Goal: Transaction & Acquisition: Purchase product/service

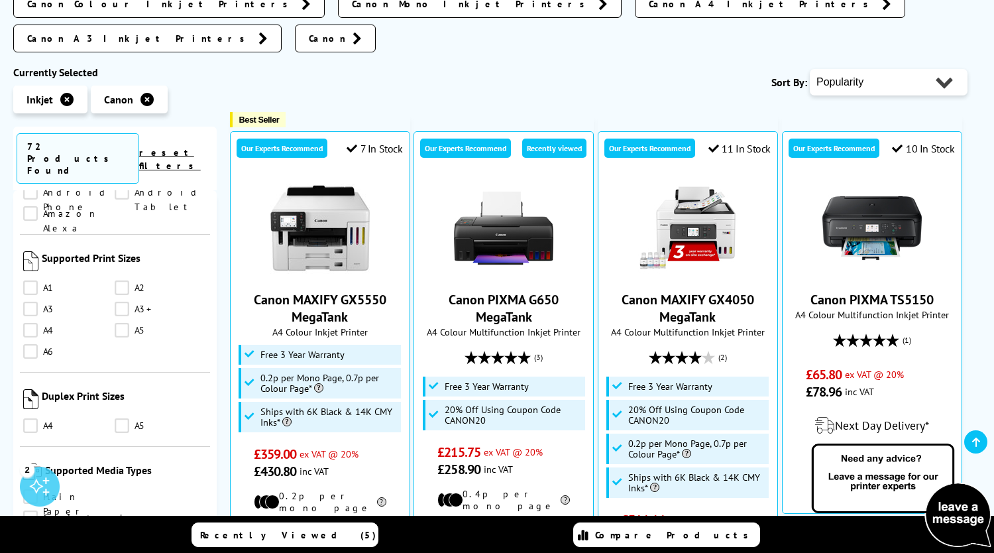
scroll to position [1325, 0]
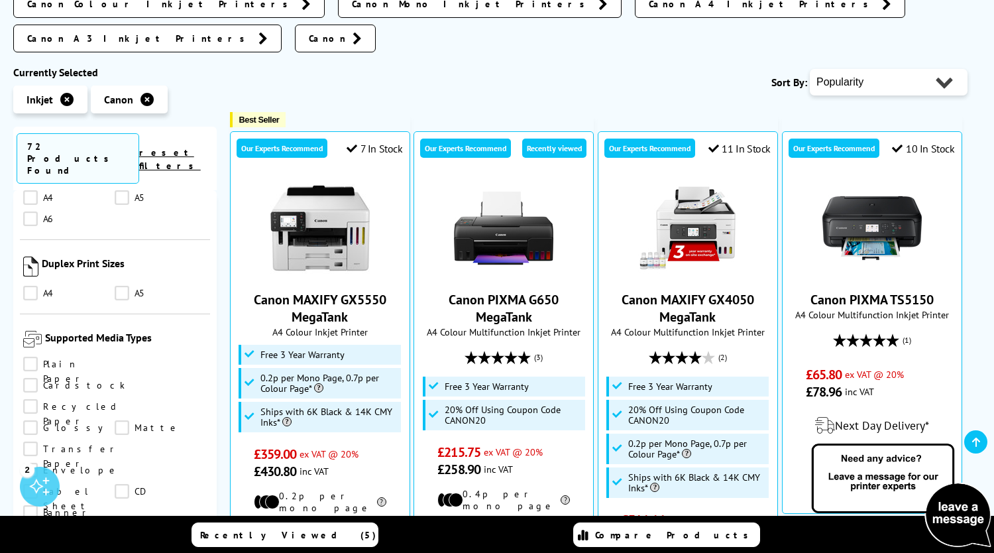
click at [115, 484] on link "CD" at bounding box center [160, 491] width 91 height 15
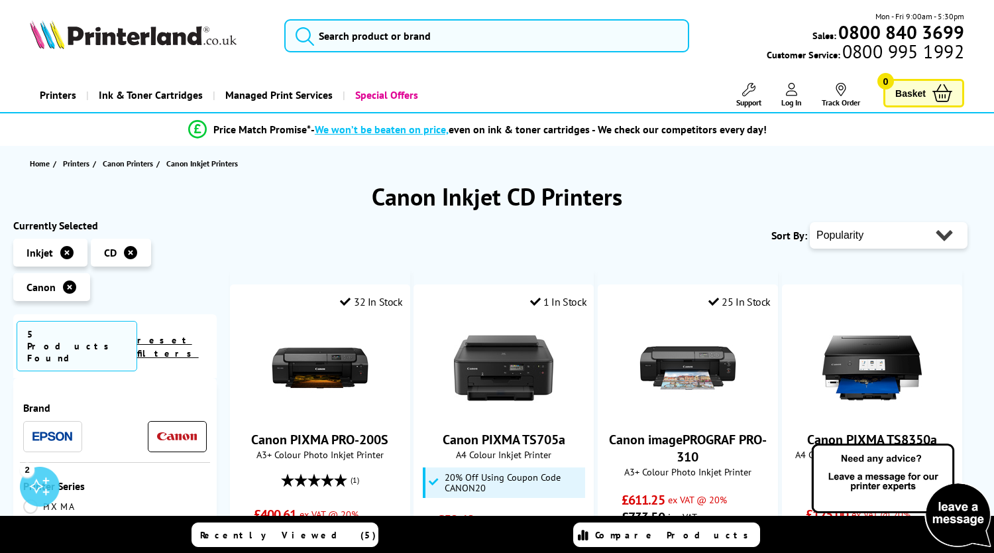
click at [189, 337] on link "reset filters" at bounding box center [168, 346] width 62 height 25
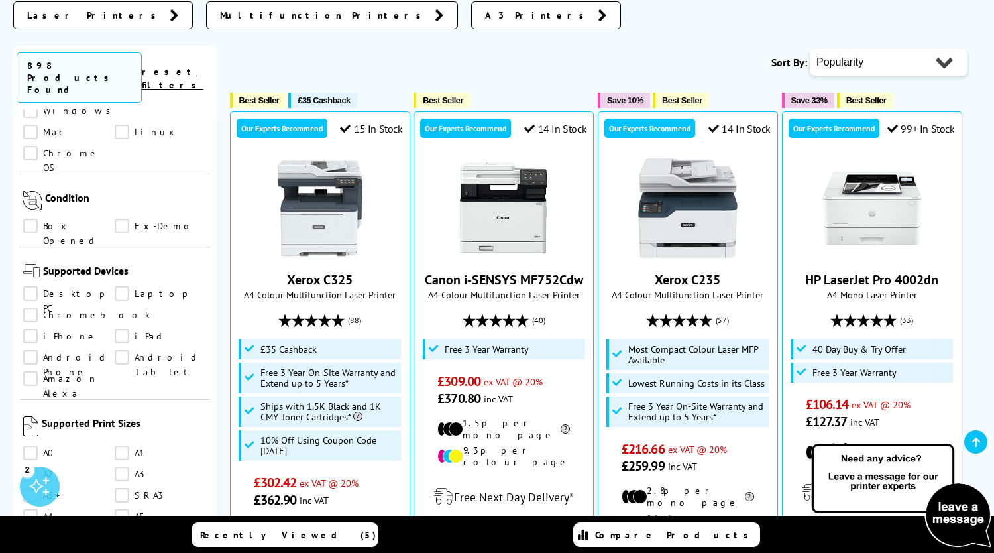
scroll to position [1325, 0]
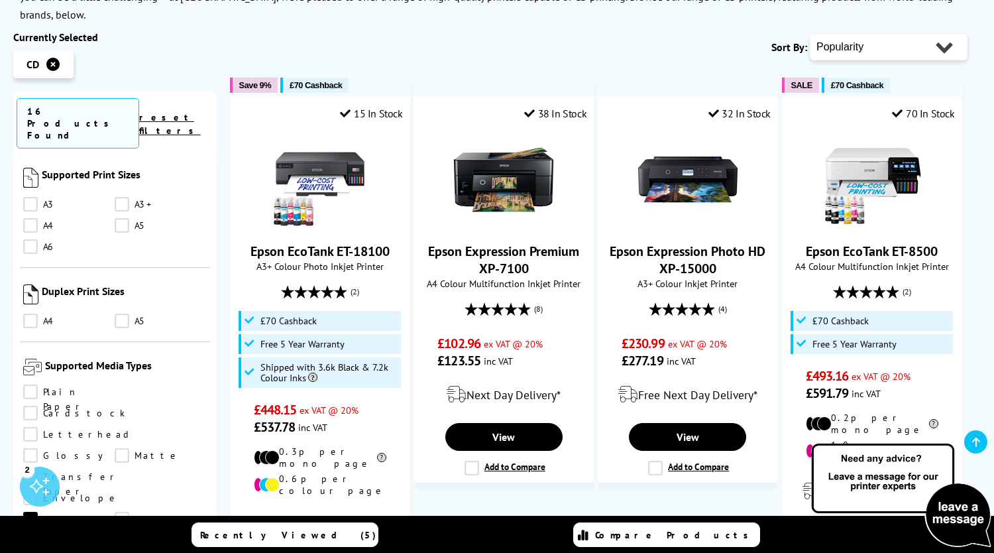
scroll to position [969, 0]
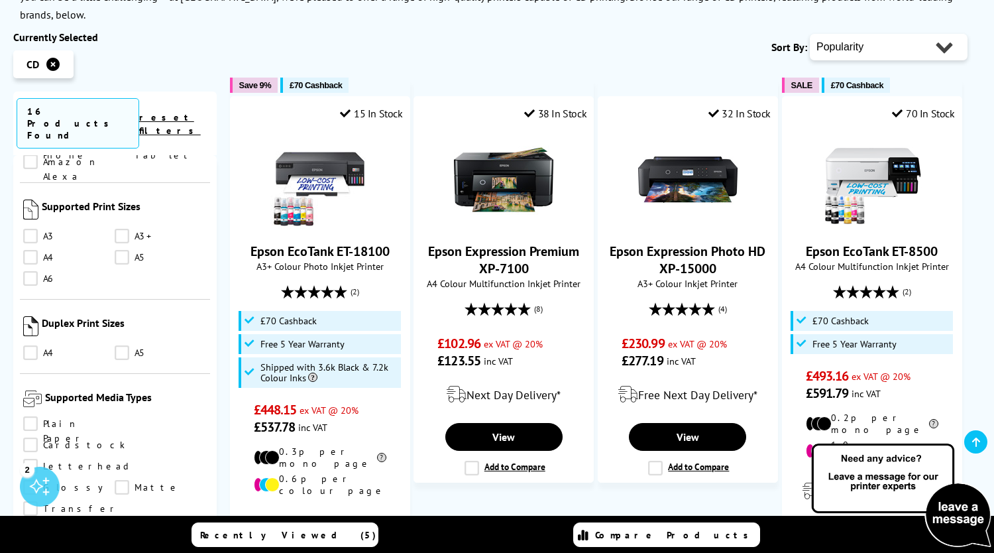
click at [32, 345] on link "A4" at bounding box center [68, 352] width 91 height 15
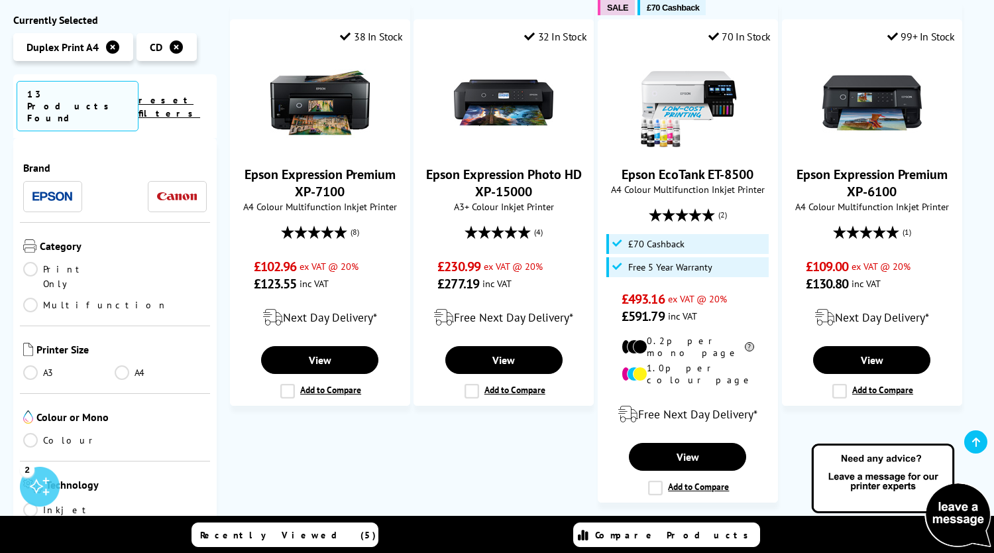
click at [119, 365] on link "A4" at bounding box center [160, 372] width 91 height 15
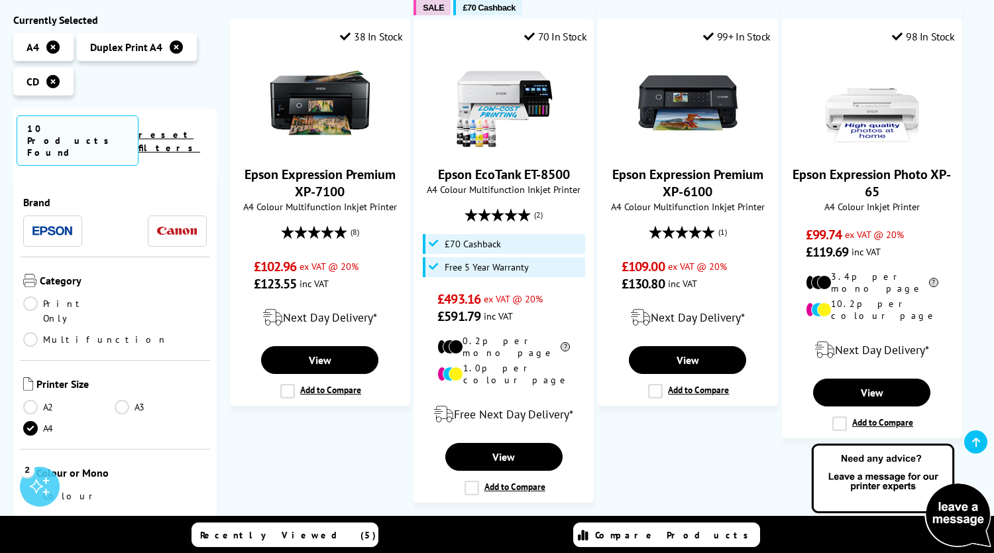
scroll to position [133, 0]
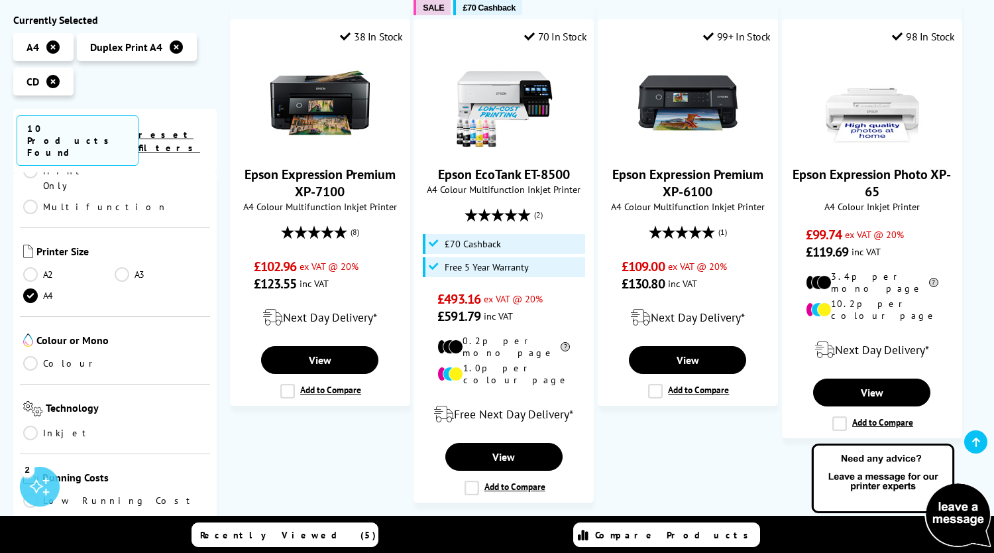
click at [34, 356] on link "Colour" at bounding box center [68, 363] width 91 height 15
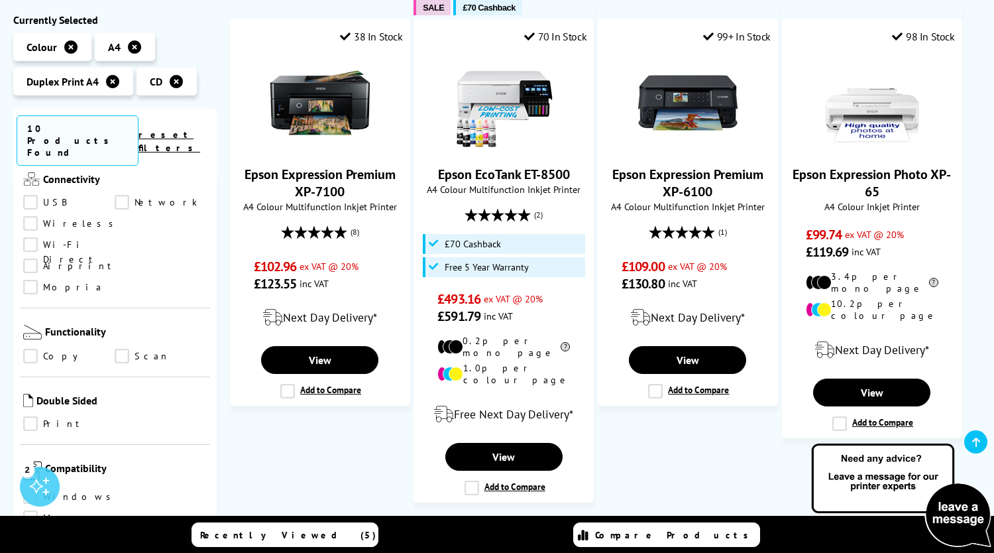
scroll to position [530, 0]
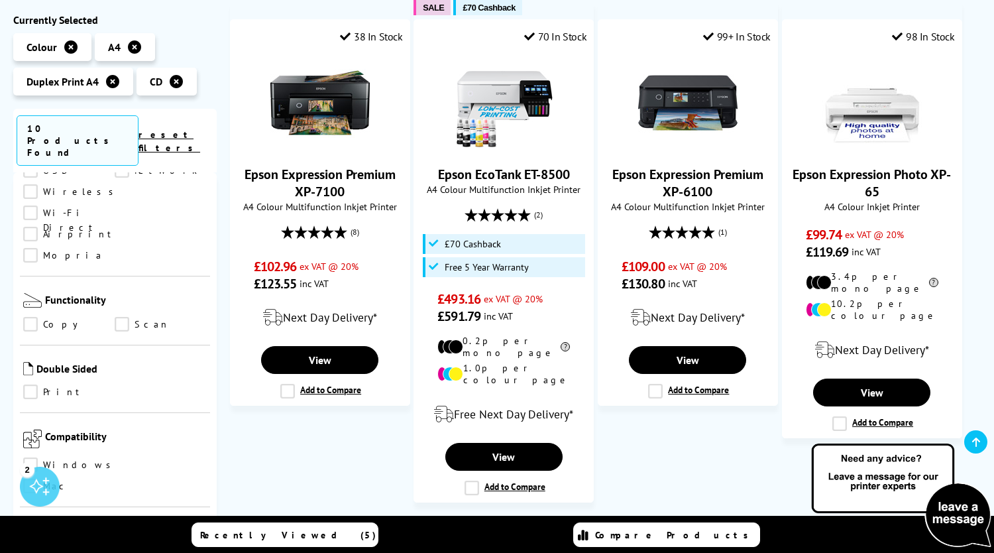
click at [121, 317] on ul "Copy Scan" at bounding box center [115, 327] width 184 height 21
click at [120, 317] on link "Scan" at bounding box center [160, 324] width 91 height 15
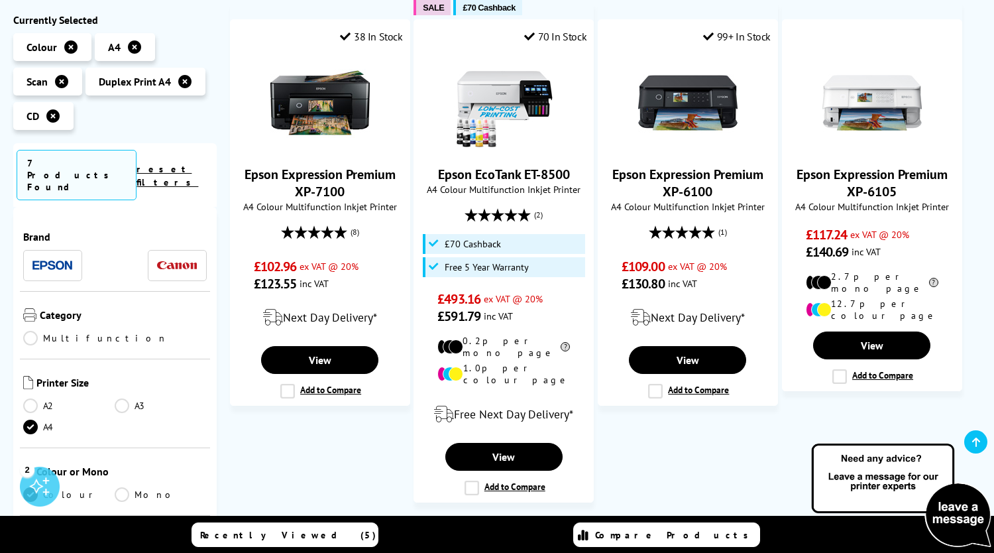
scroll to position [530, 0]
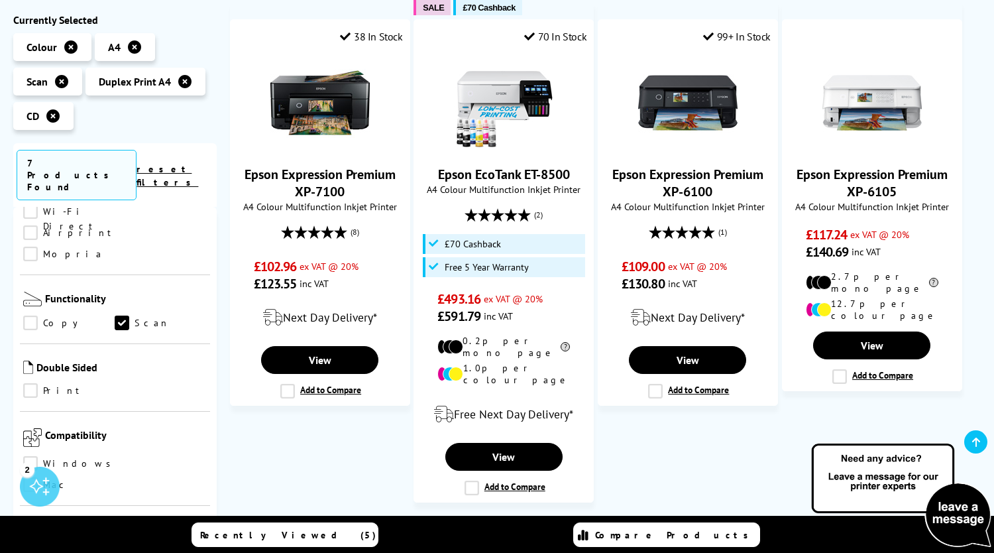
click at [179, 166] on link "reset filters" at bounding box center [167, 175] width 62 height 25
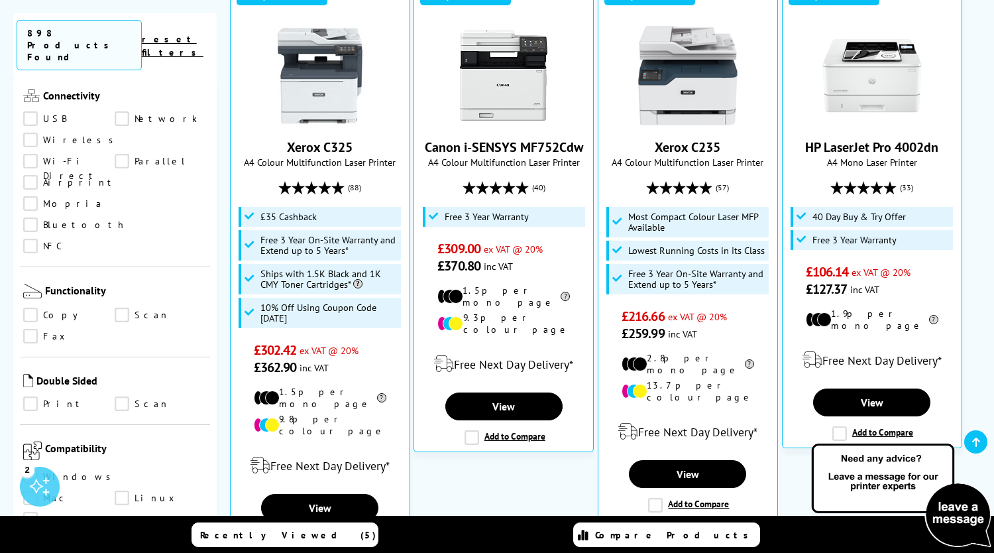
scroll to position [663, 0]
click at [123, 396] on link "Scan" at bounding box center [160, 403] width 91 height 15
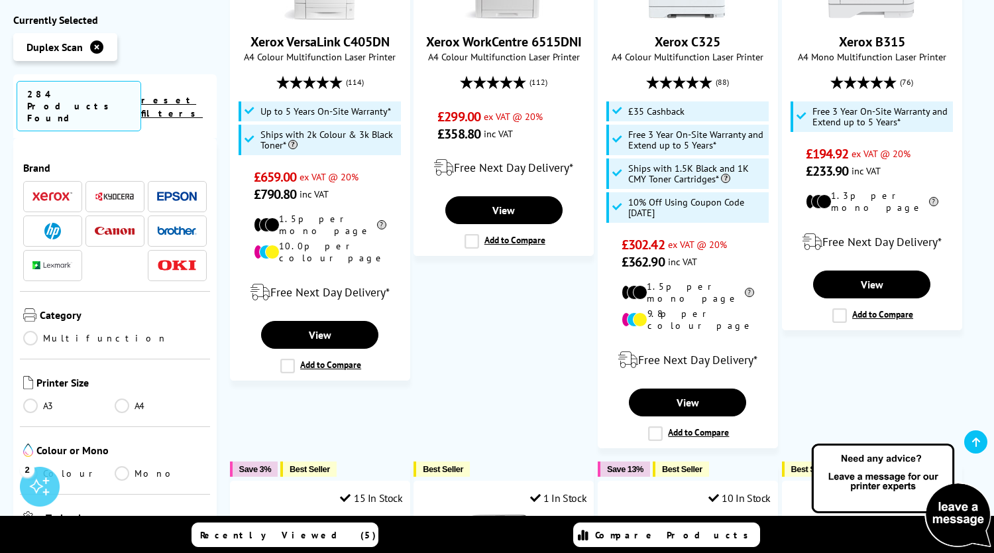
click at [111, 227] on img at bounding box center [115, 231] width 40 height 9
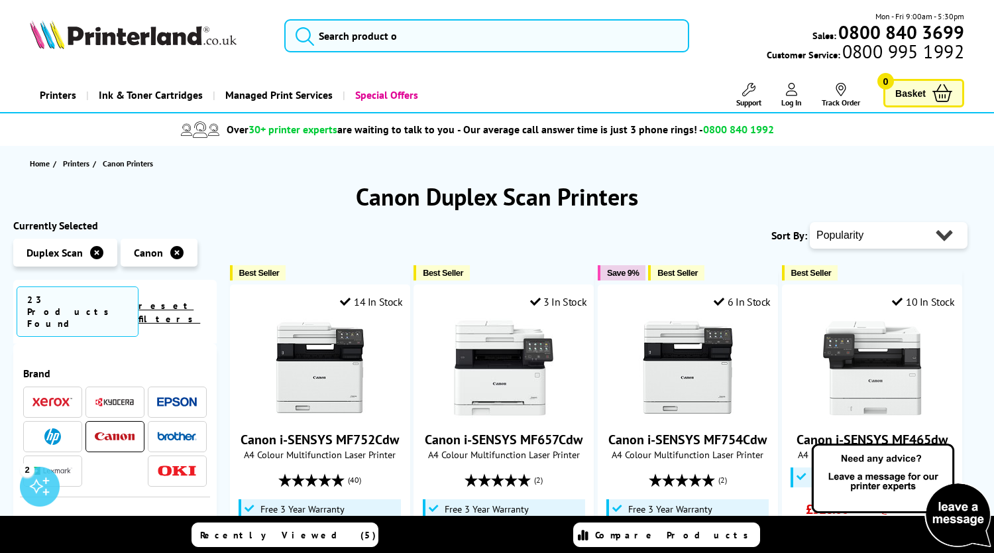
click at [817, 241] on select "Popularity Rating Price - Low to High Price - High to Low Running Costs - Low t…" at bounding box center [889, 235] width 158 height 27
select select "Price Ascending"
click at [810, 222] on select "Popularity Rating Price - Low to High Price - High to Low Running Costs - Low t…" at bounding box center [889, 235] width 158 height 27
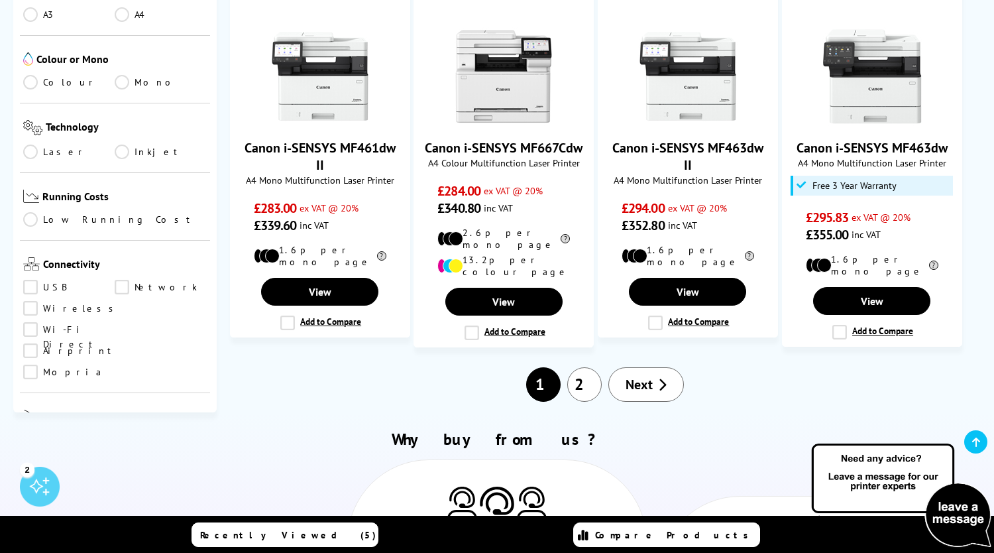
scroll to position [1458, 0]
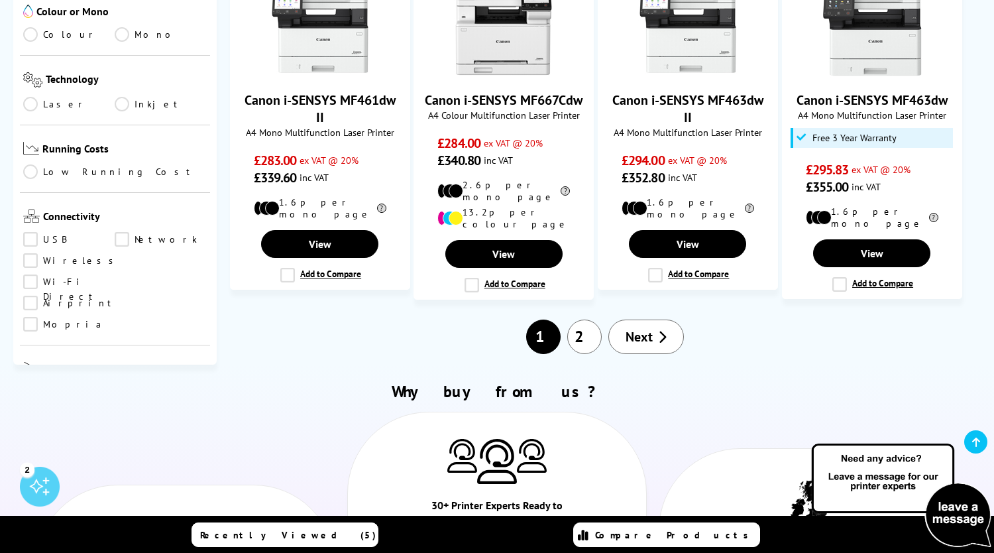
click at [643, 319] on link "Next" at bounding box center [646, 336] width 76 height 34
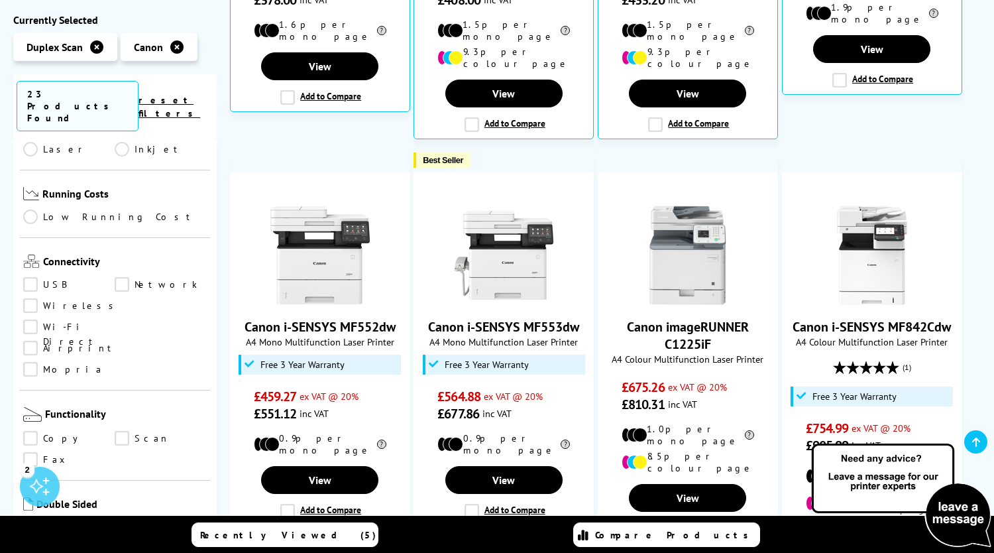
scroll to position [663, 0]
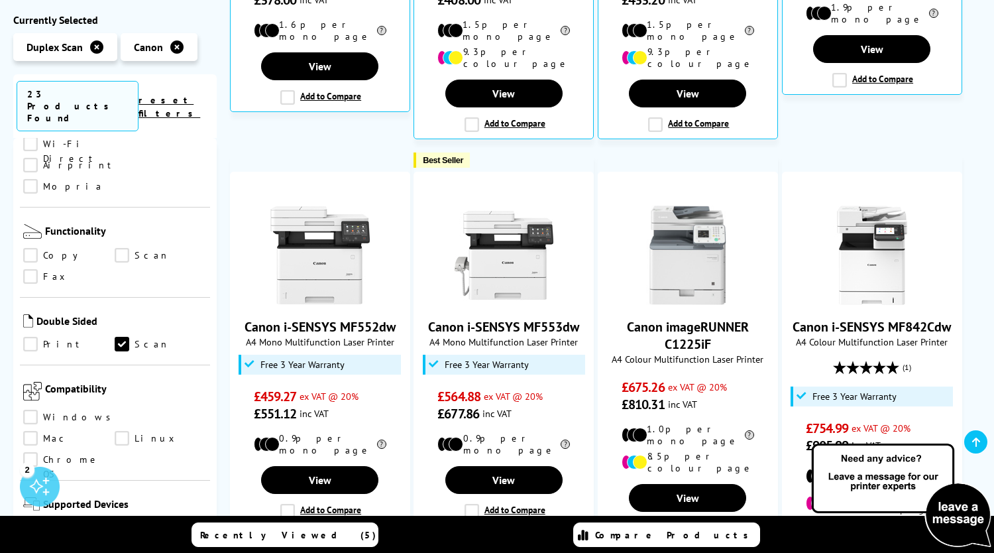
click at [35, 337] on link "Print" at bounding box center [68, 344] width 91 height 15
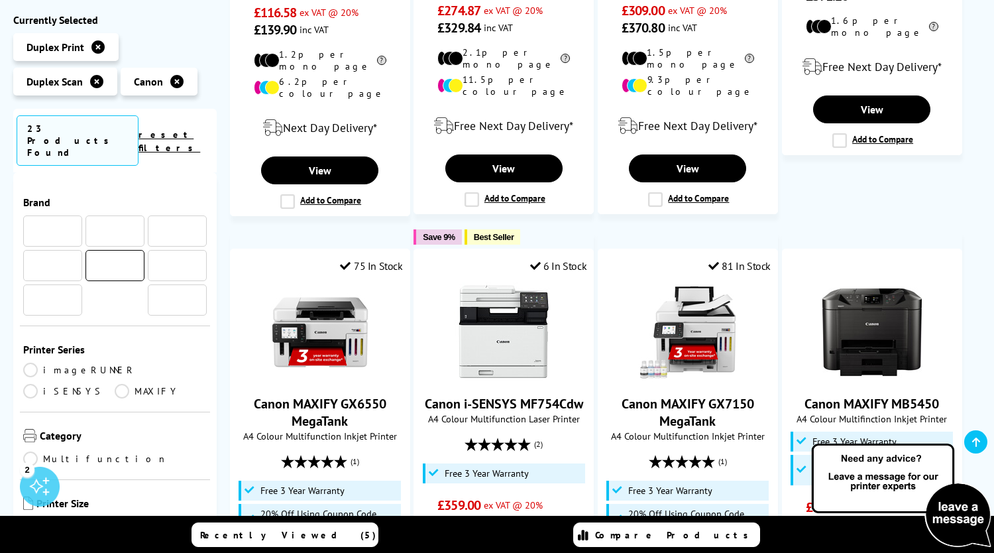
scroll to position [663, 0]
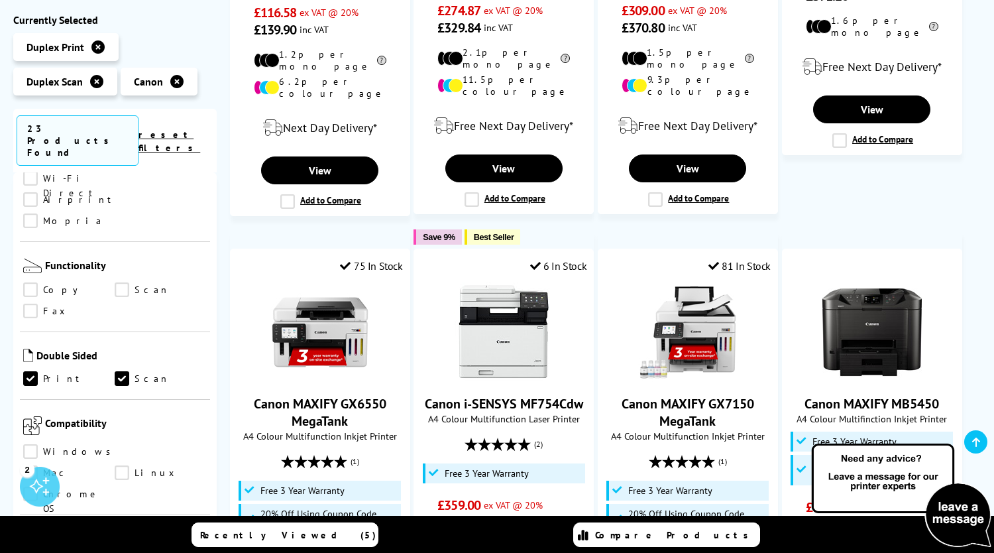
click at [123, 372] on link "Scan" at bounding box center [160, 379] width 91 height 15
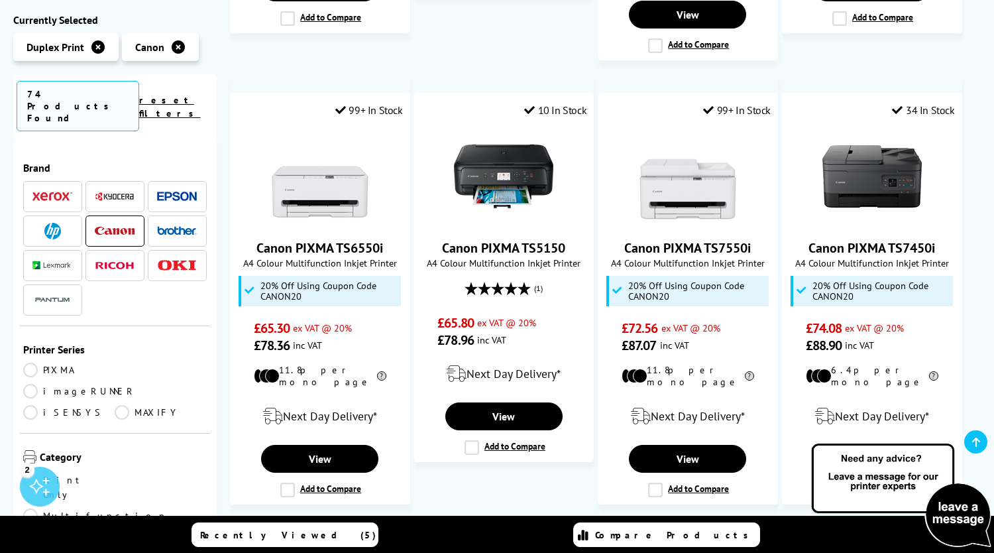
click at [111, 227] on img at bounding box center [115, 231] width 40 height 9
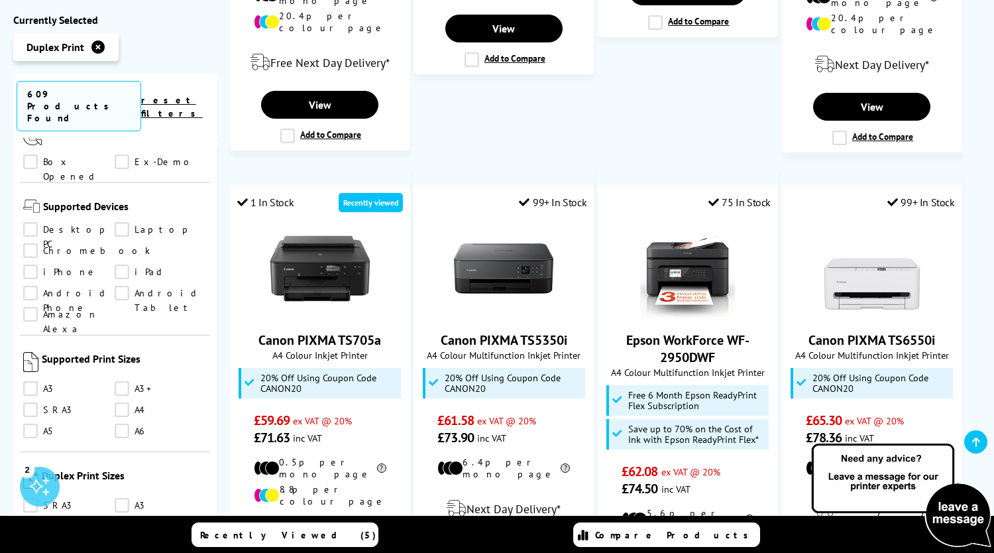
scroll to position [1193, 0]
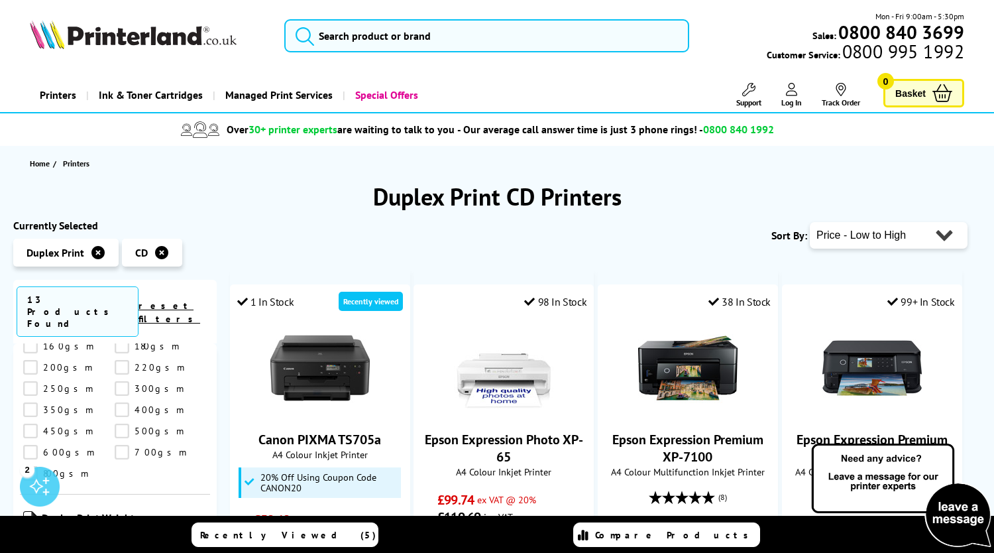
click at [200, 301] on link "reset filters" at bounding box center [169, 311] width 62 height 25
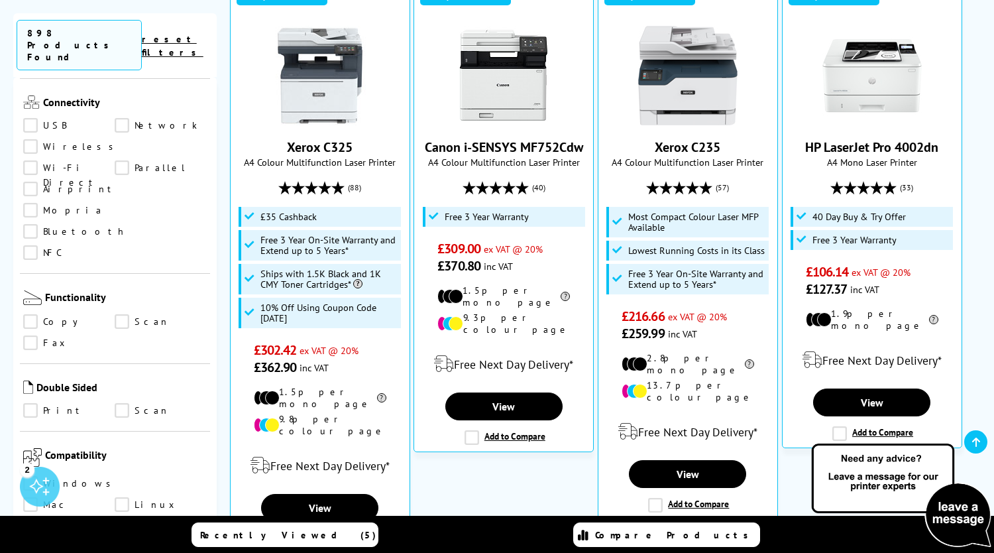
scroll to position [795, 0]
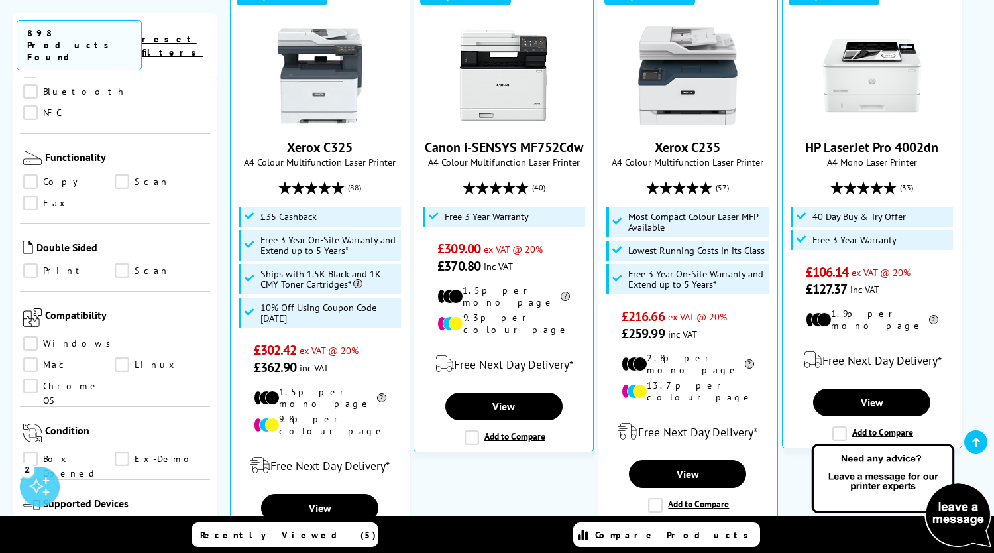
click at [125, 263] on link "Scan" at bounding box center [160, 270] width 91 height 15
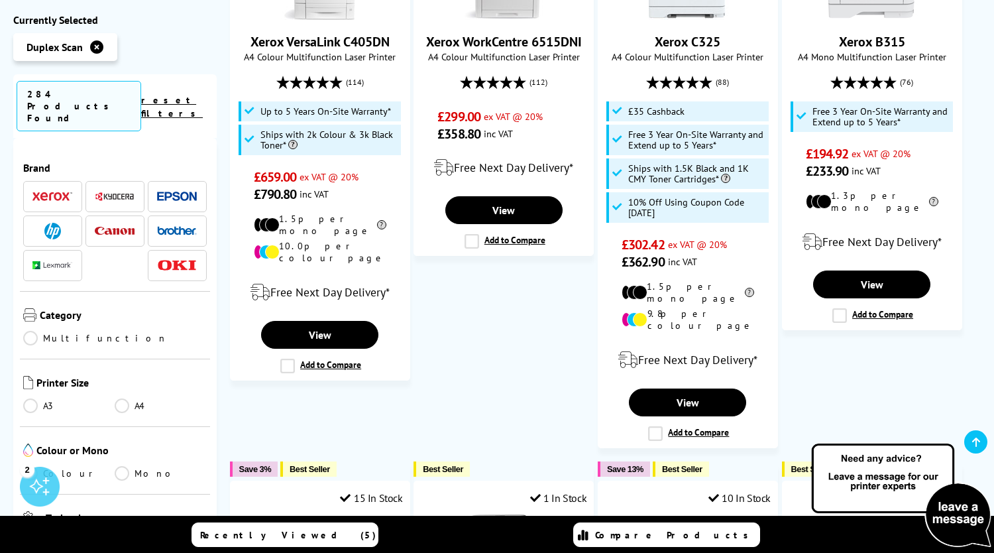
click at [189, 94] on link "reset filters" at bounding box center [172, 106] width 62 height 25
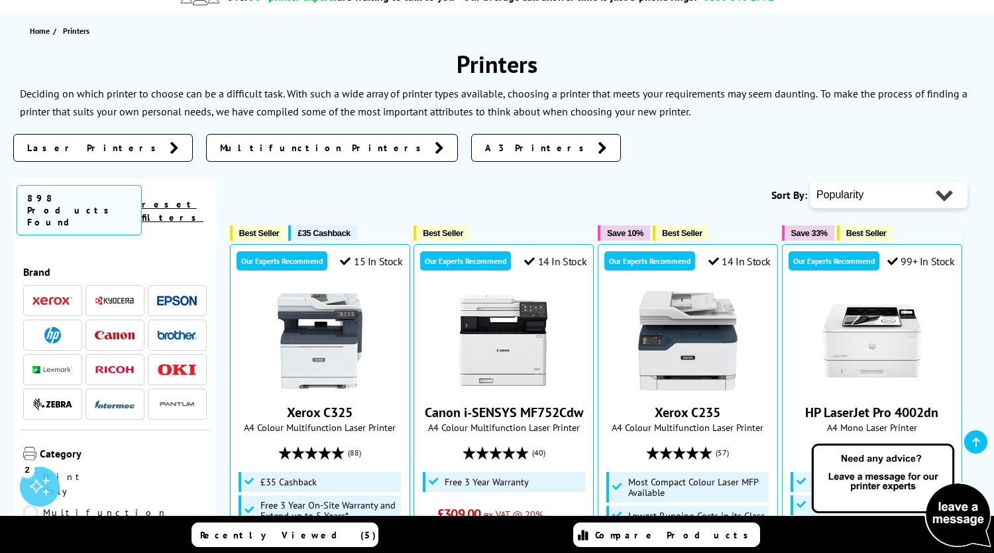
click at [125, 331] on img at bounding box center [115, 335] width 40 height 9
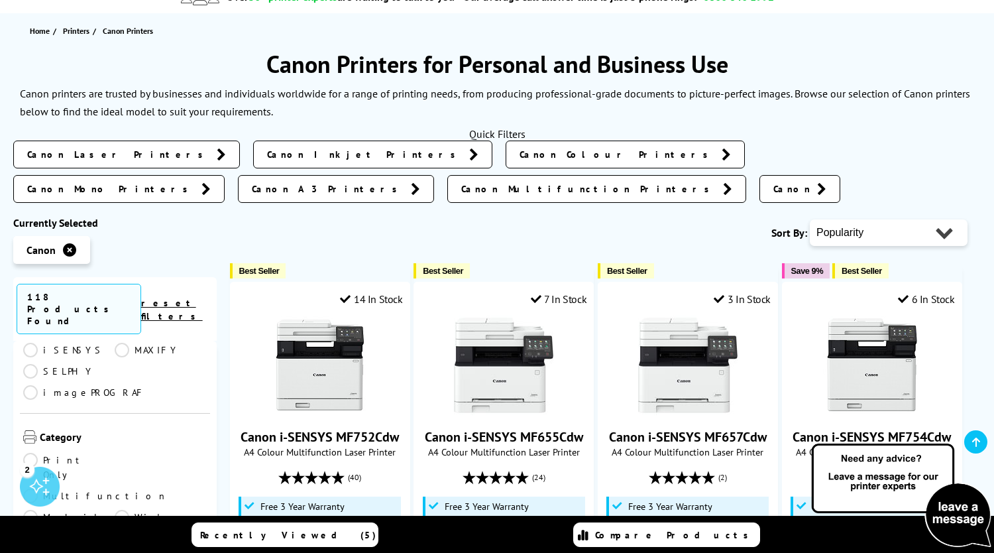
scroll to position [133, 0]
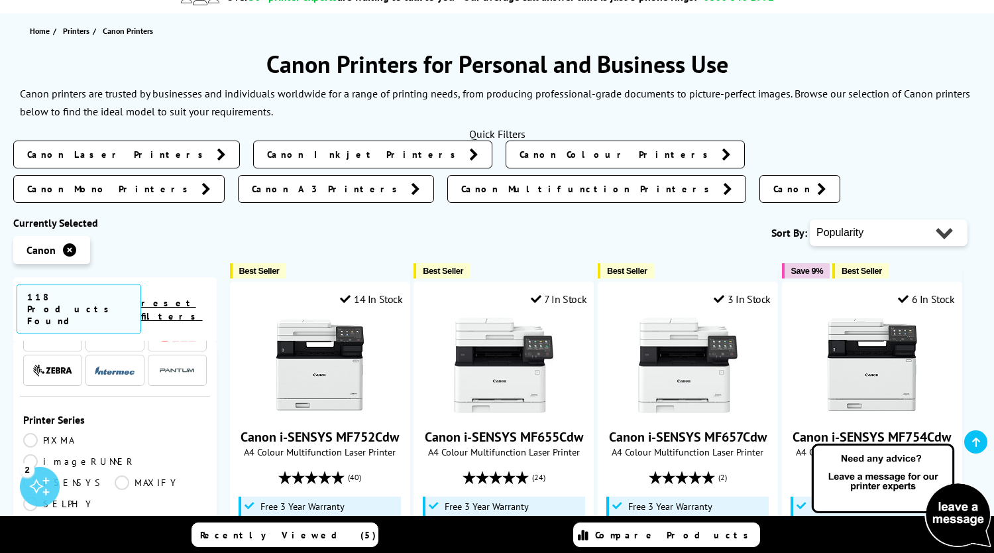
click at [30, 433] on link "PIXMA" at bounding box center [68, 440] width 91 height 15
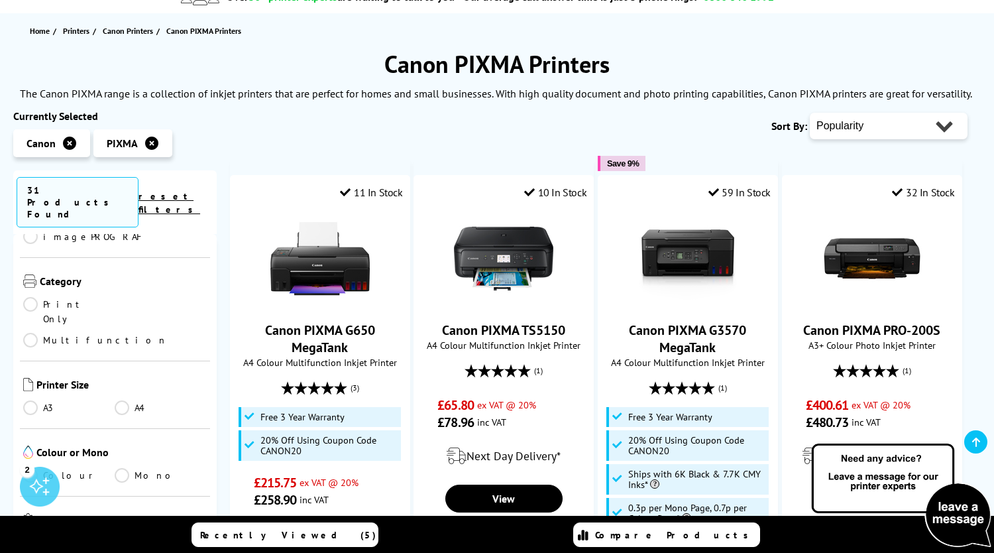
scroll to position [265, 0]
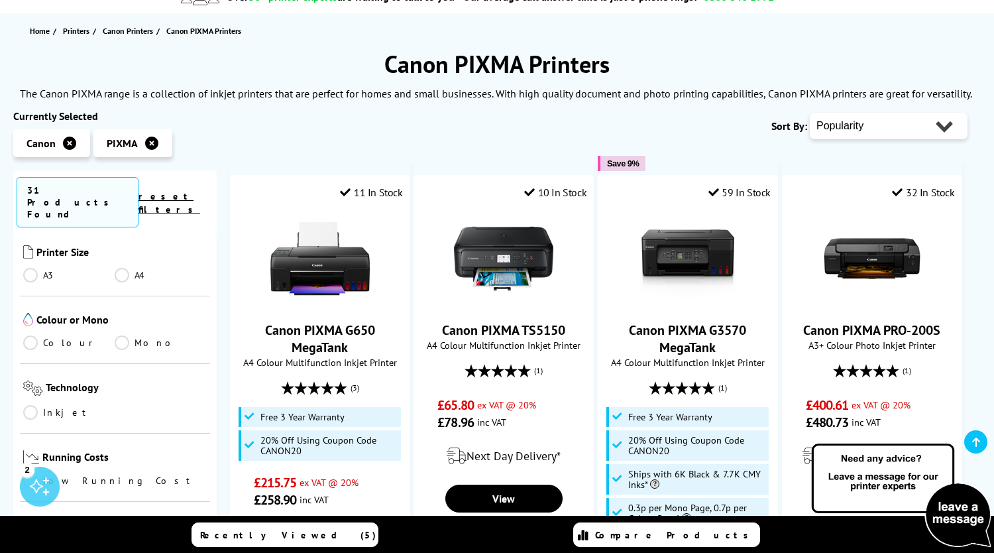
click at [28, 335] on link "Colour" at bounding box center [68, 342] width 91 height 15
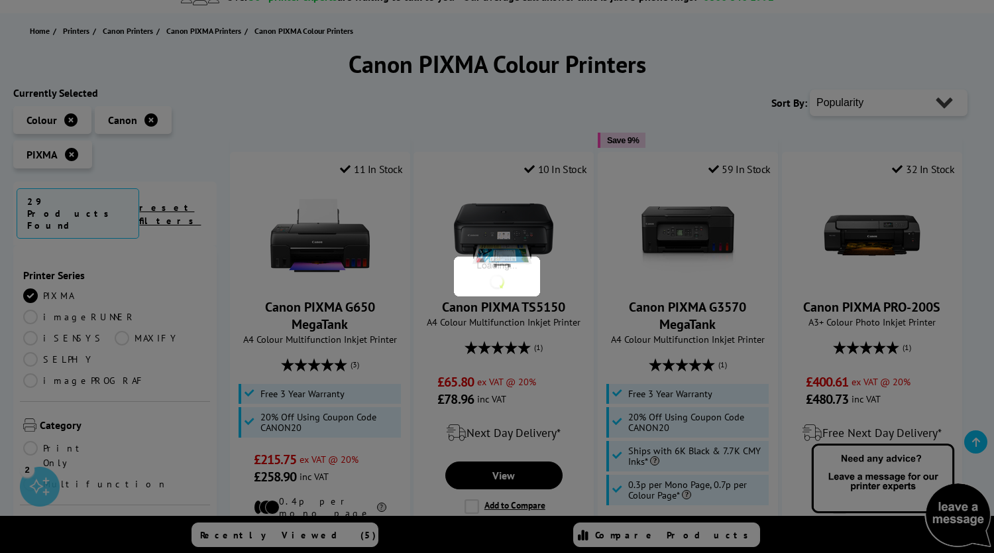
scroll to position [265, 0]
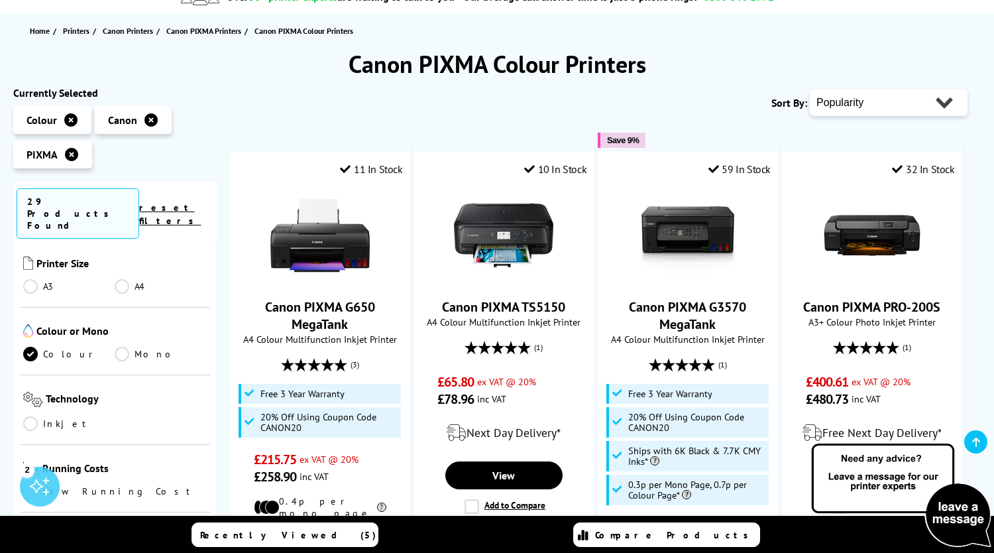
click at [31, 416] on link "Inkjet" at bounding box center [68, 423] width 91 height 15
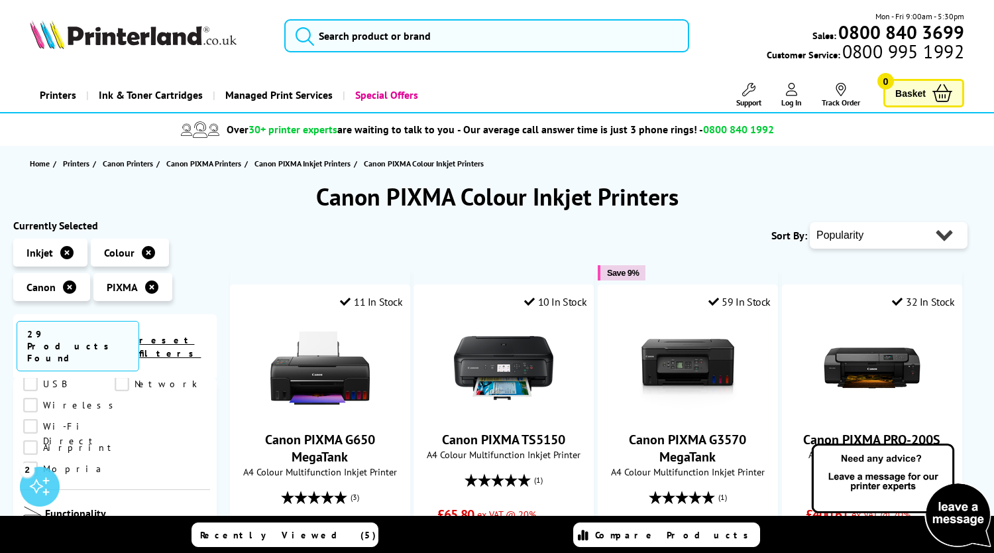
click at [853, 237] on select "Popularity Rating Price - Low to High Price - High to Low Running Costs - Low t…" at bounding box center [889, 235] width 158 height 27
select select "Price Ascending"
click at [810, 222] on select "Popularity Rating Price - Low to High Price - High to Low Running Costs - Low t…" at bounding box center [889, 235] width 158 height 27
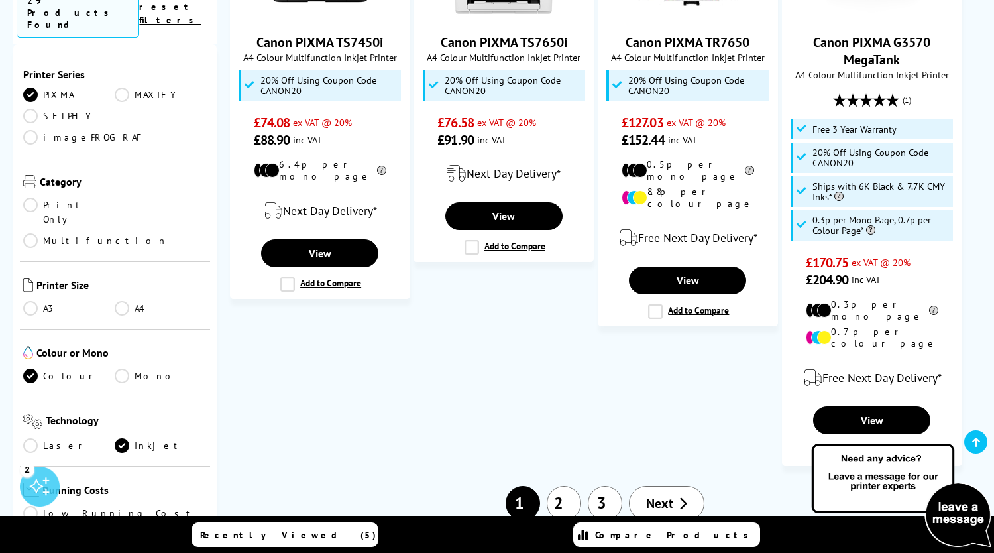
scroll to position [1590, 0]
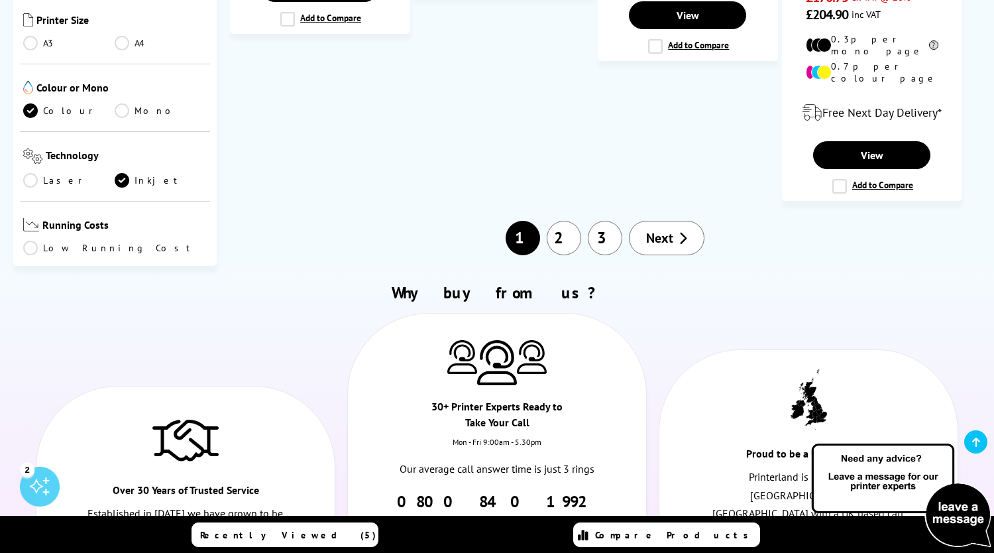
click at [675, 221] on link "Next" at bounding box center [667, 238] width 76 height 34
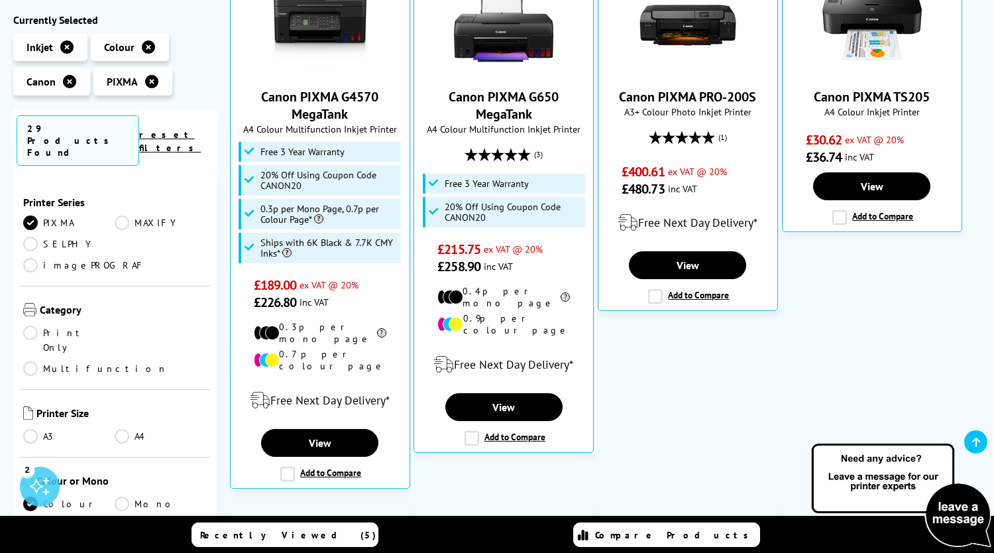
scroll to position [265, 0]
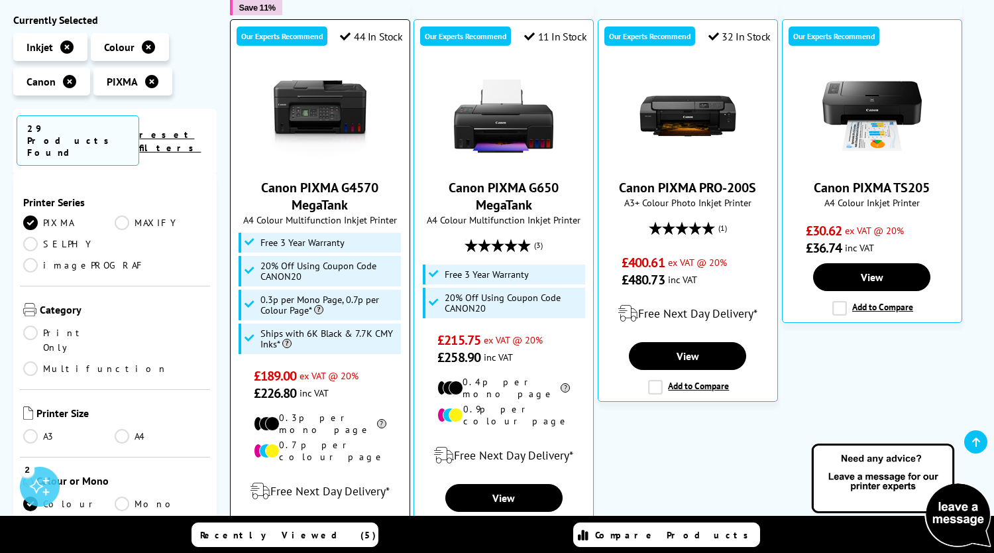
click at [316, 123] on img at bounding box center [319, 115] width 99 height 99
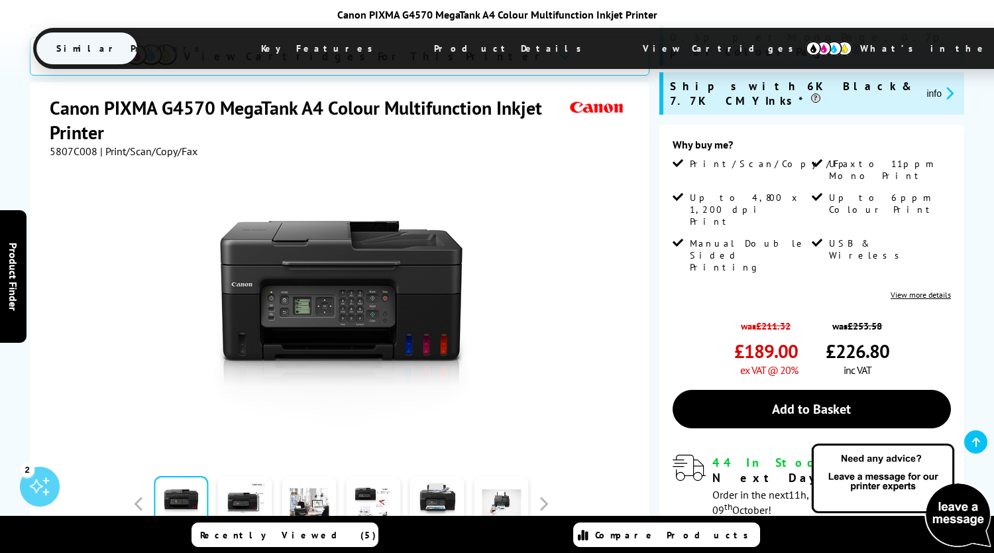
scroll to position [265, 0]
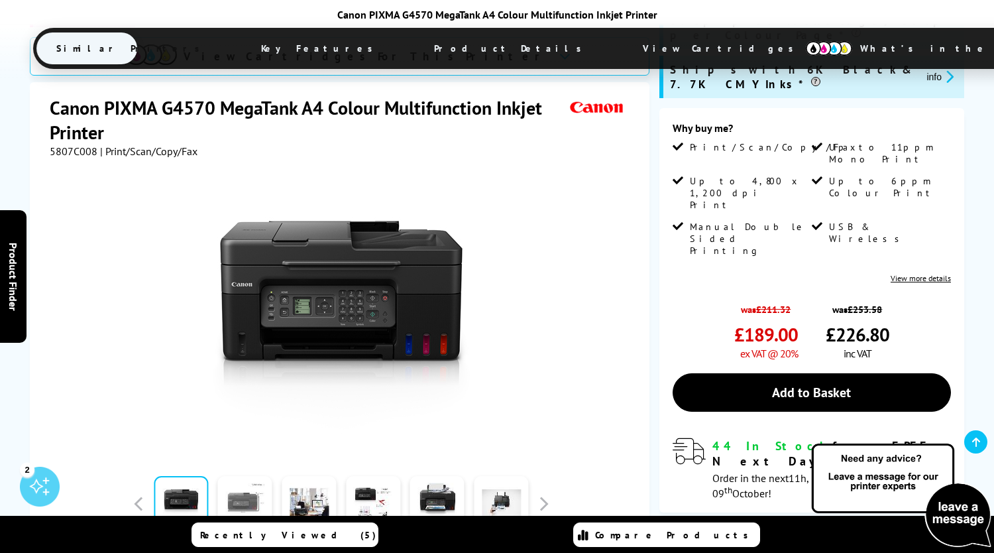
click at [261, 476] on link at bounding box center [245, 504] width 54 height 56
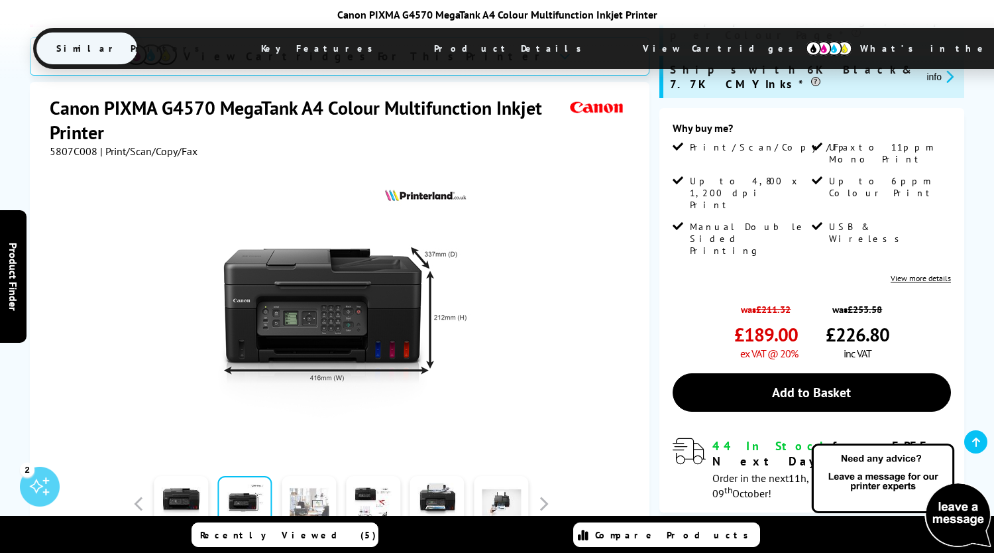
click at [312, 476] on link at bounding box center [309, 504] width 54 height 56
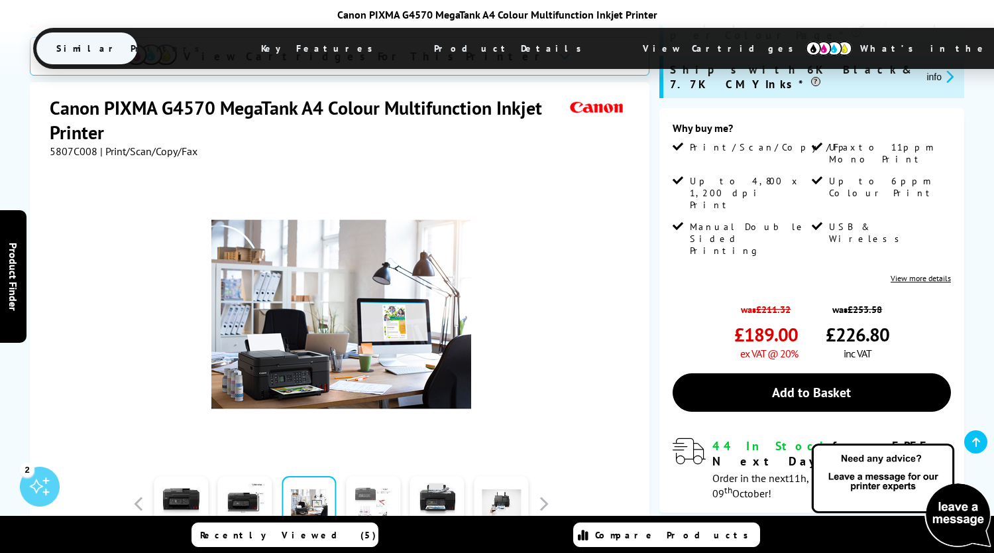
click at [364, 476] on link at bounding box center [373, 504] width 54 height 56
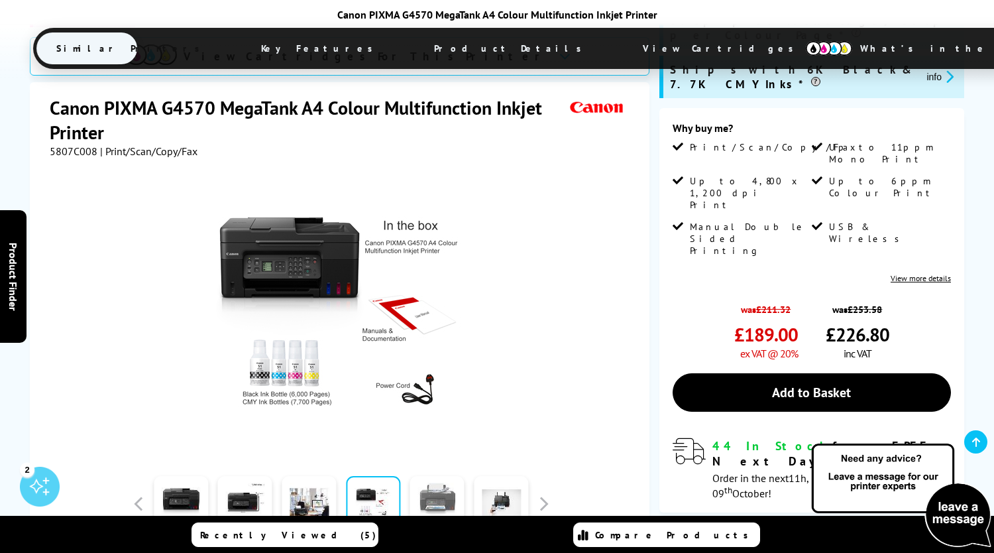
click at [421, 476] on link at bounding box center [437, 504] width 54 height 56
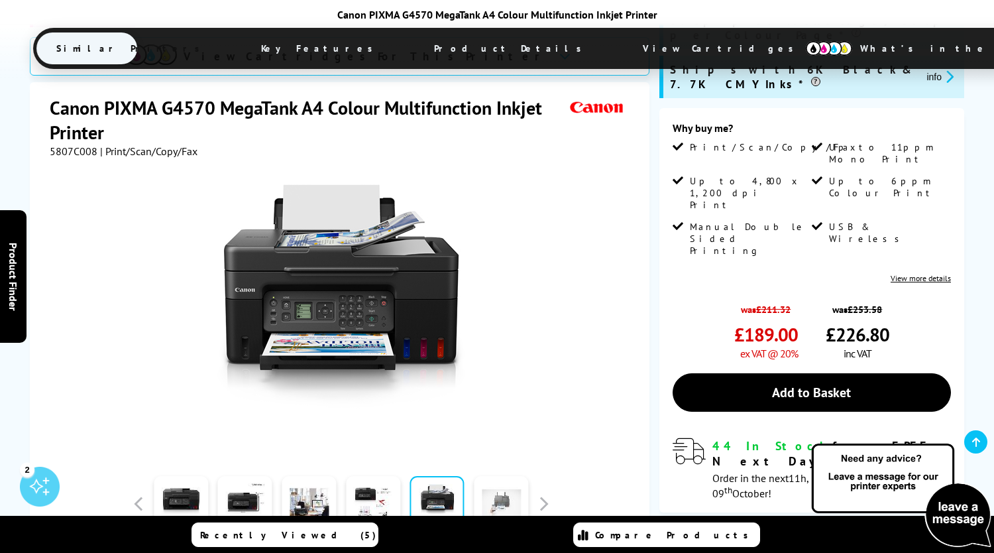
click at [502, 476] on link at bounding box center [501, 504] width 54 height 56
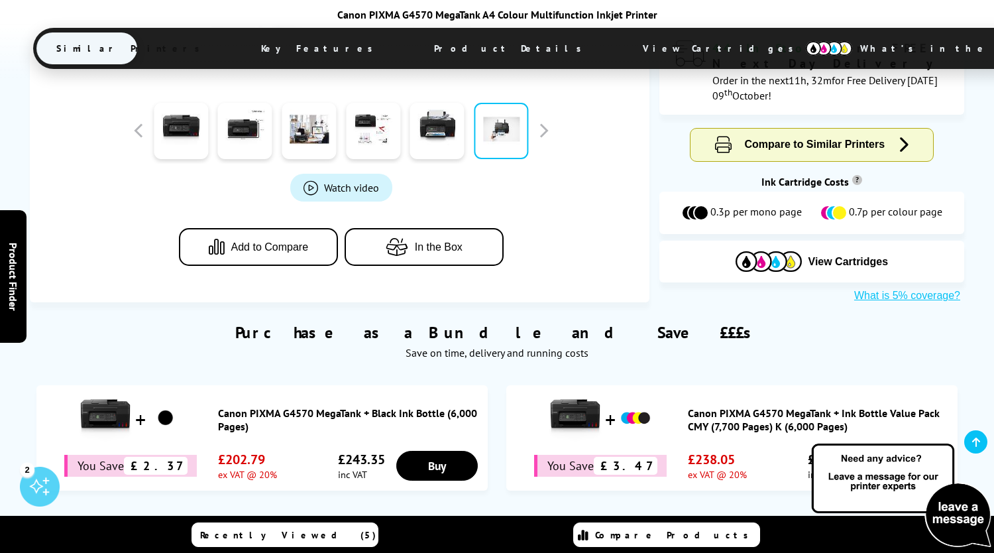
scroll to position [0, 0]
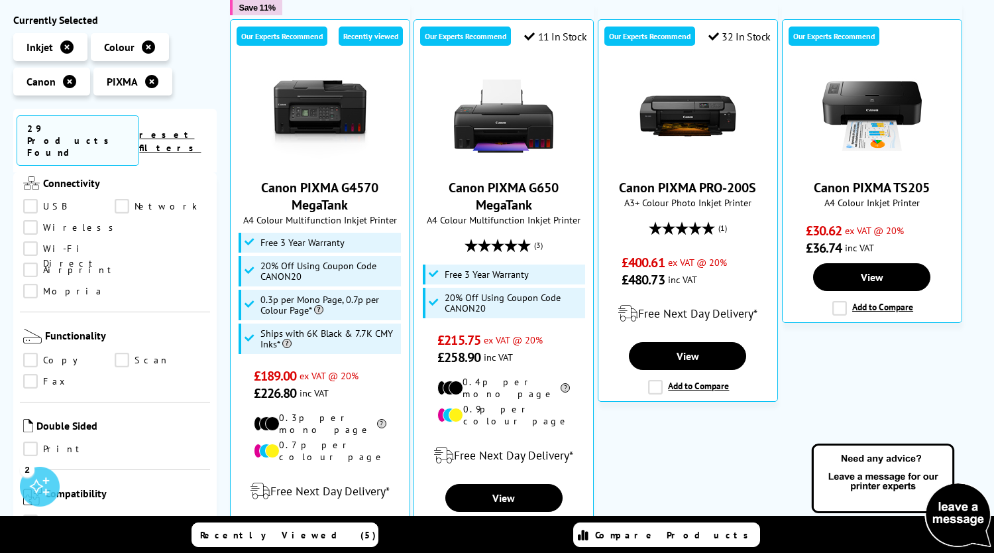
scroll to position [530, 0]
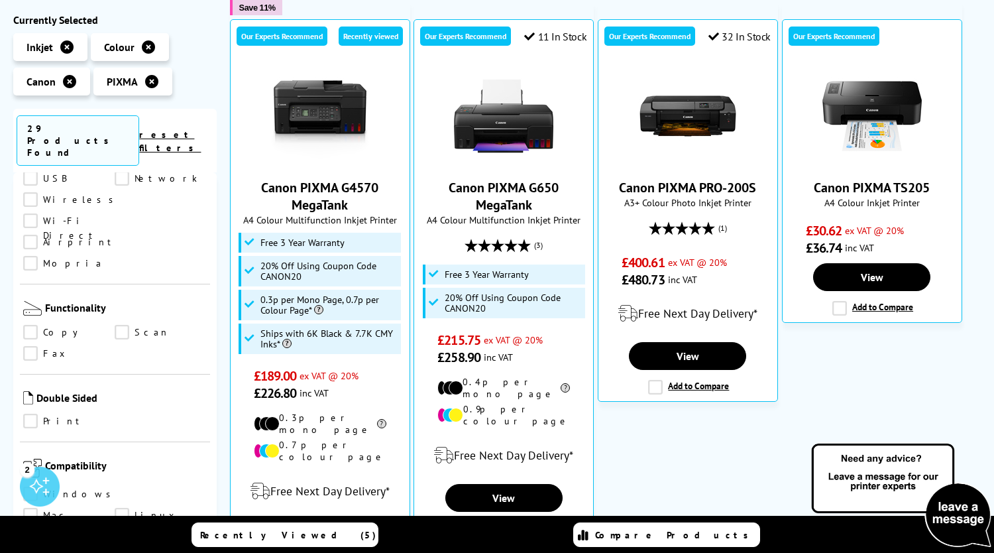
click at [29, 414] on link "Print" at bounding box center [68, 421] width 91 height 15
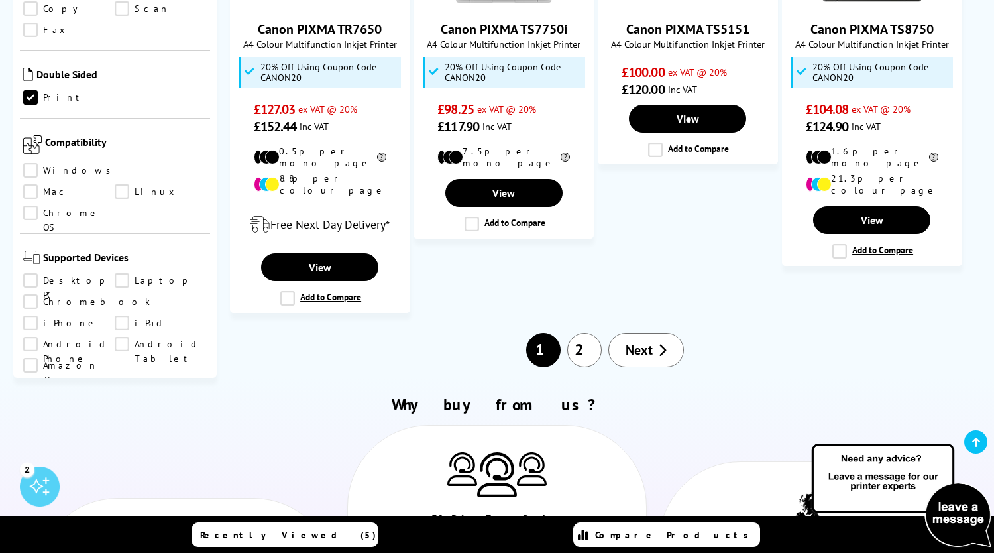
scroll to position [1193, 0]
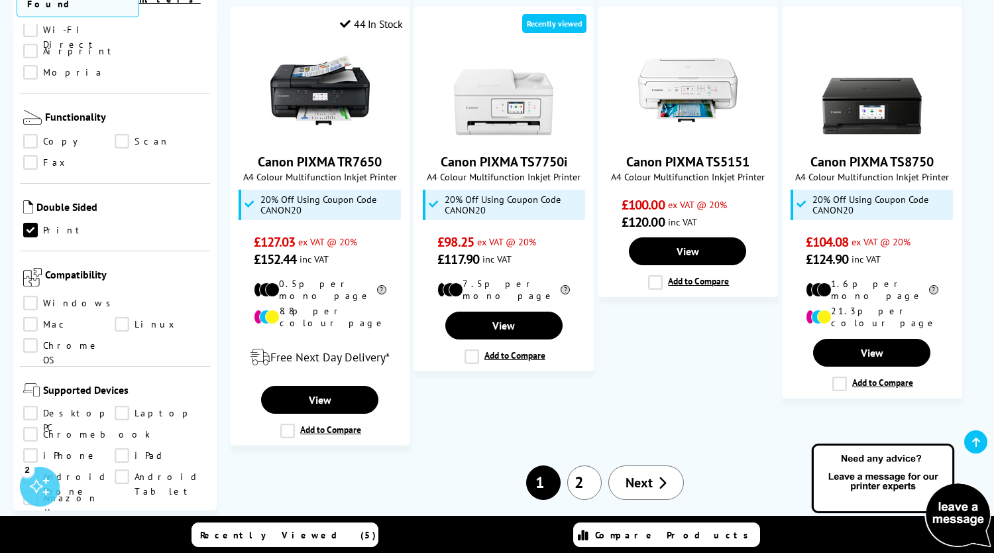
click at [590, 465] on link "2" at bounding box center [584, 482] width 34 height 34
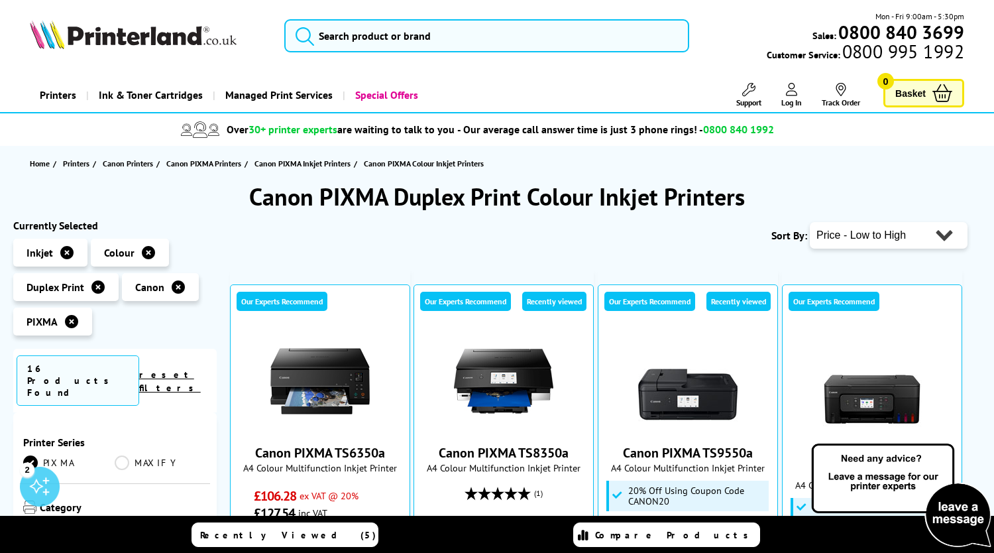
click at [83, 36] on img at bounding box center [133, 34] width 207 height 29
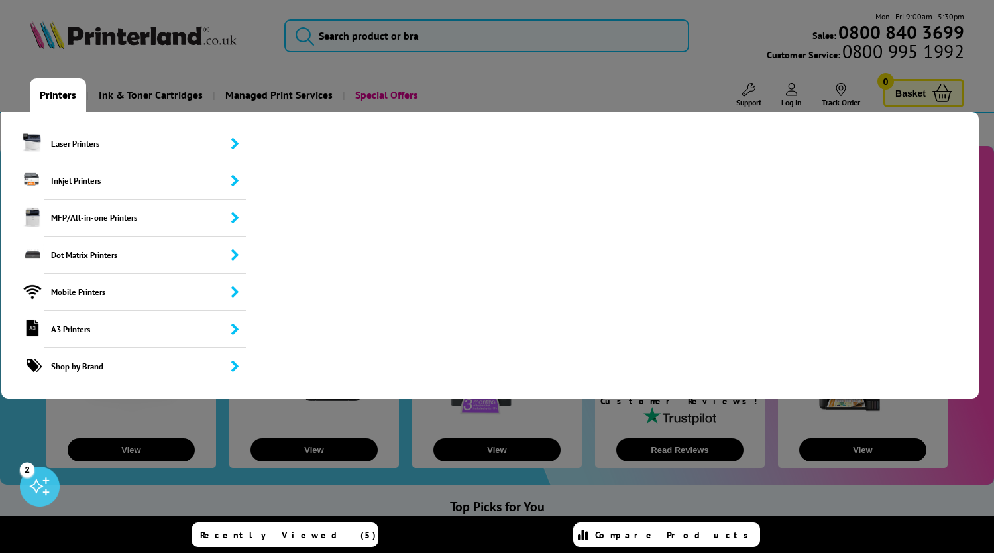
click at [62, 91] on link "Printers" at bounding box center [58, 95] width 56 height 34
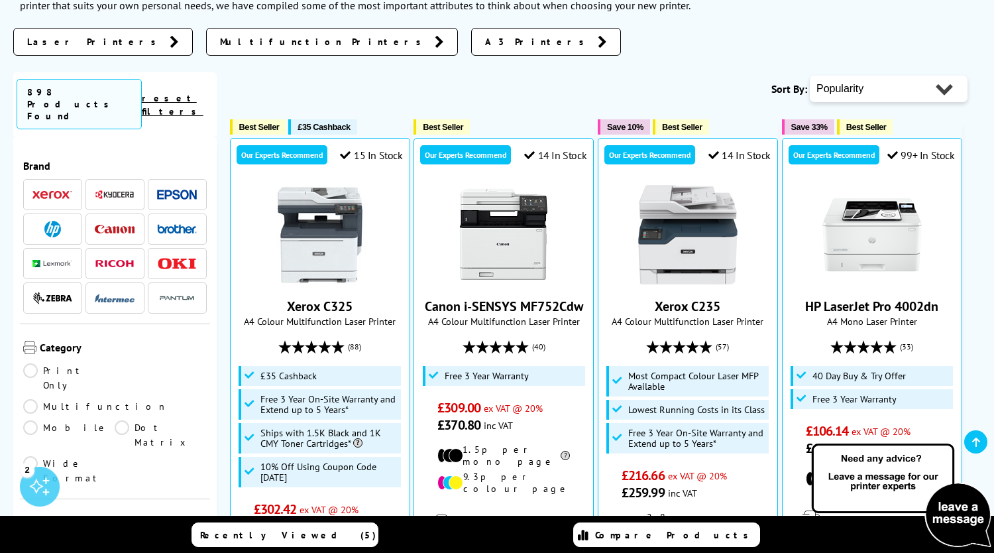
scroll to position [265, 0]
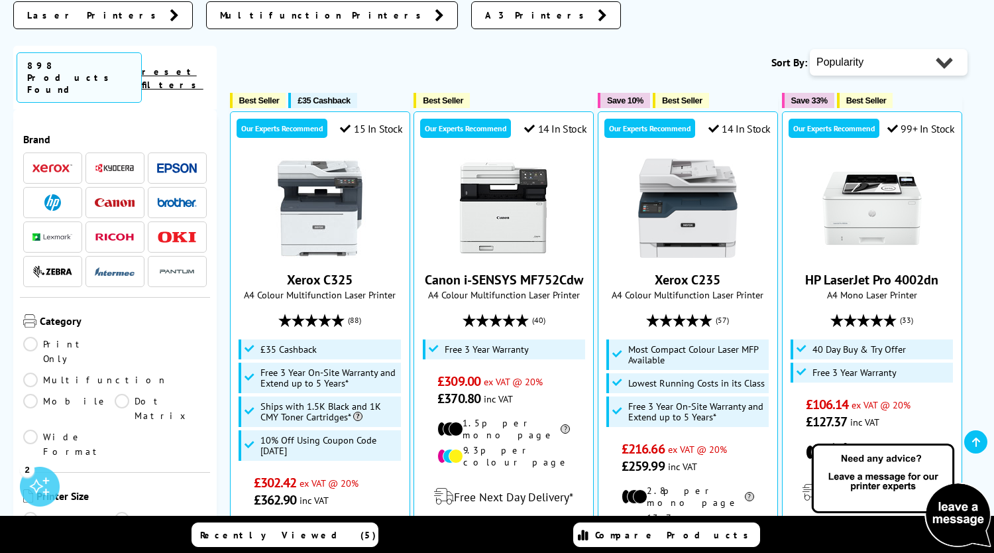
click at [174, 163] on img at bounding box center [177, 168] width 40 height 10
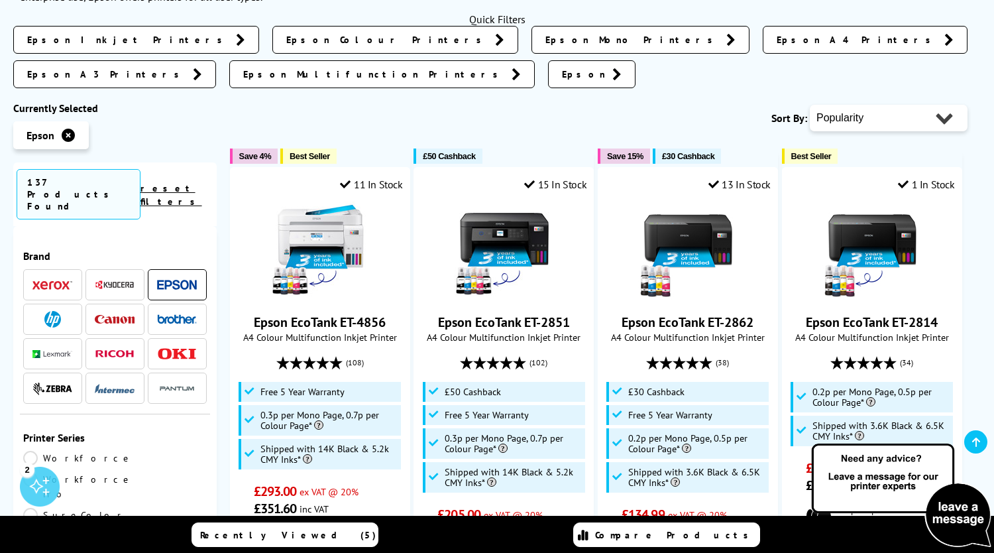
scroll to position [133, 0]
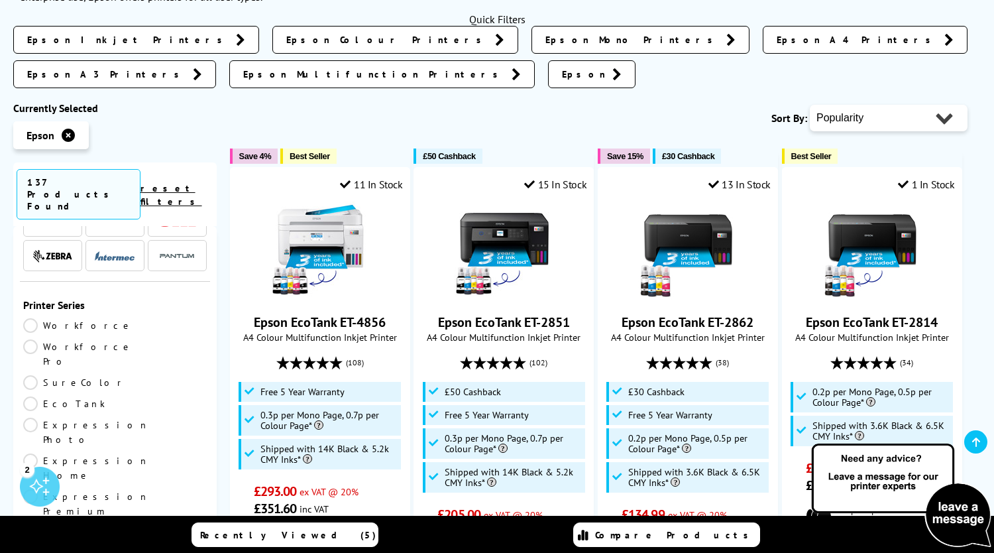
click at [115, 396] on link "EcoTank" at bounding box center [68, 403] width 91 height 15
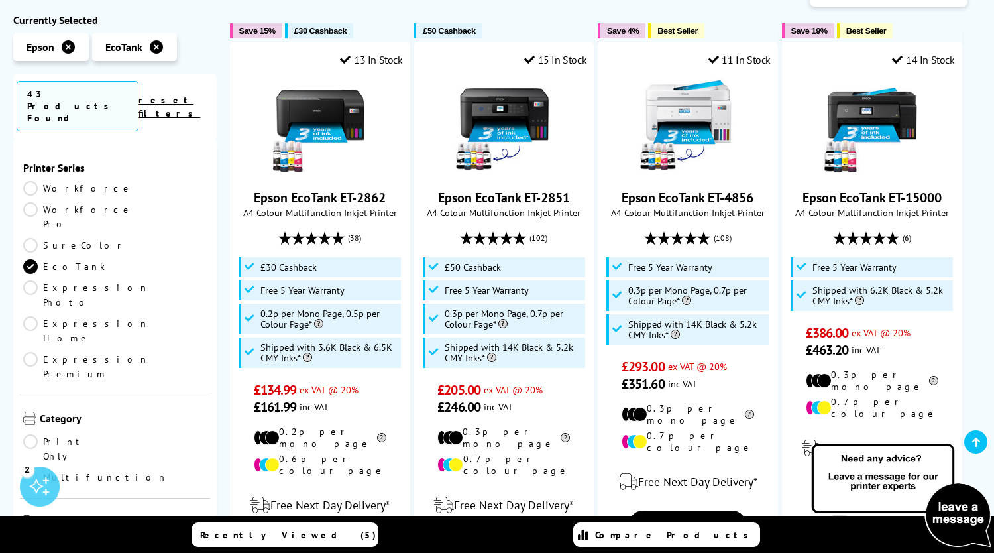
scroll to position [133, 0]
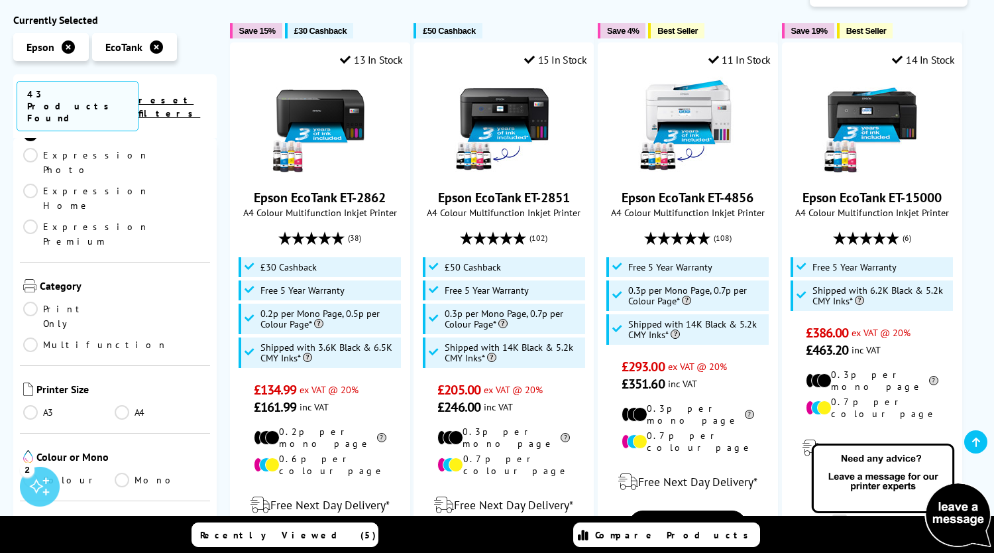
click at [121, 405] on link "A4" at bounding box center [160, 412] width 91 height 15
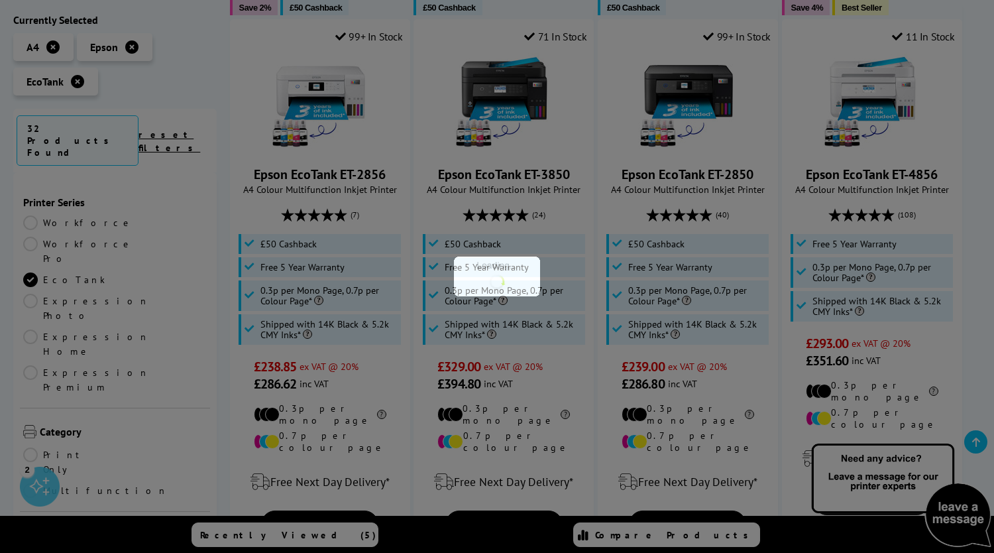
scroll to position [133, 0]
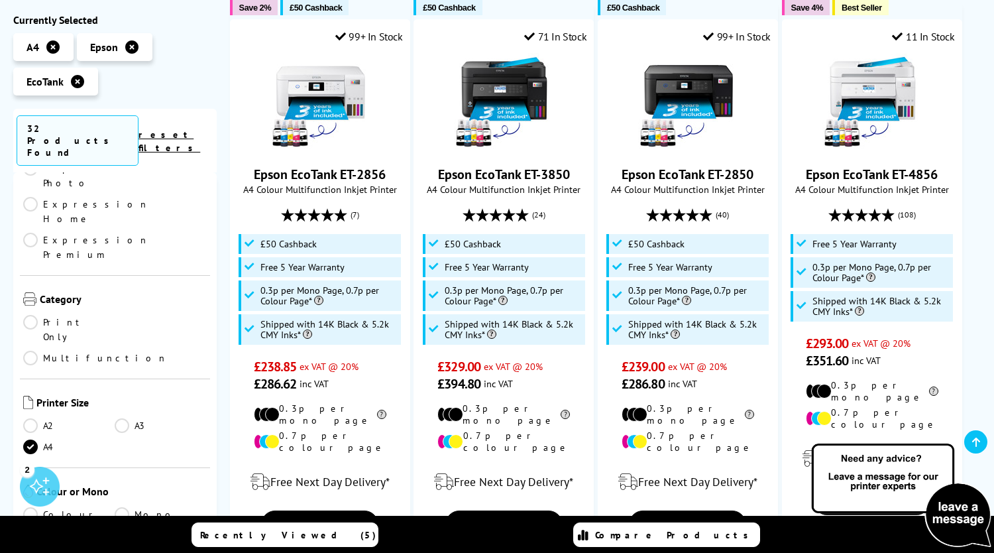
click at [31, 507] on link "Colour" at bounding box center [68, 514] width 91 height 15
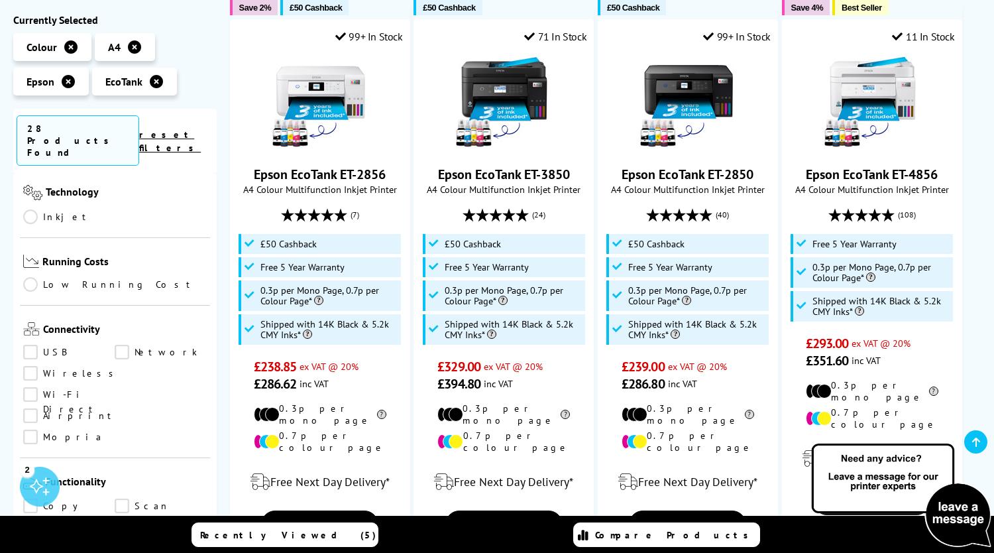
scroll to position [530, 0]
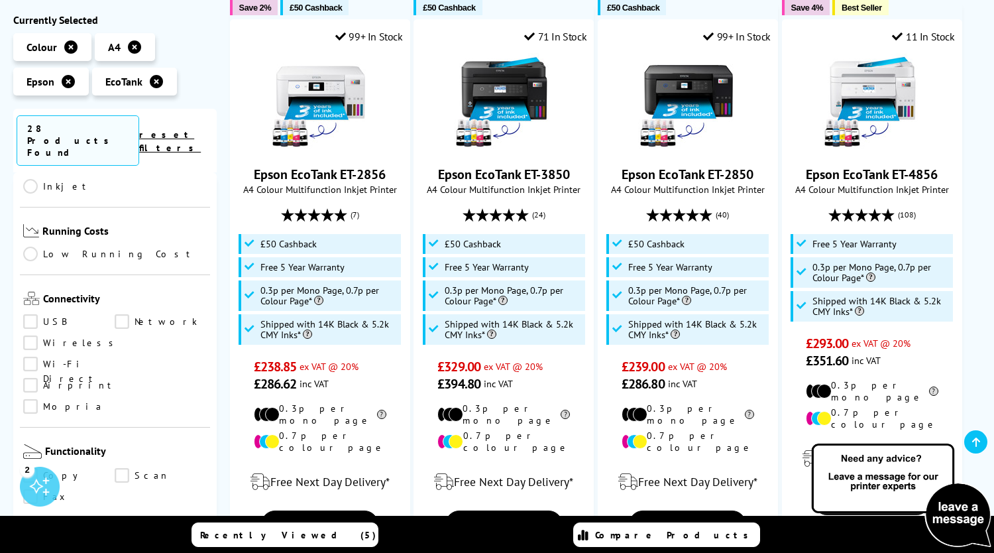
click at [32, 552] on link "Print" at bounding box center [68, 564] width 91 height 15
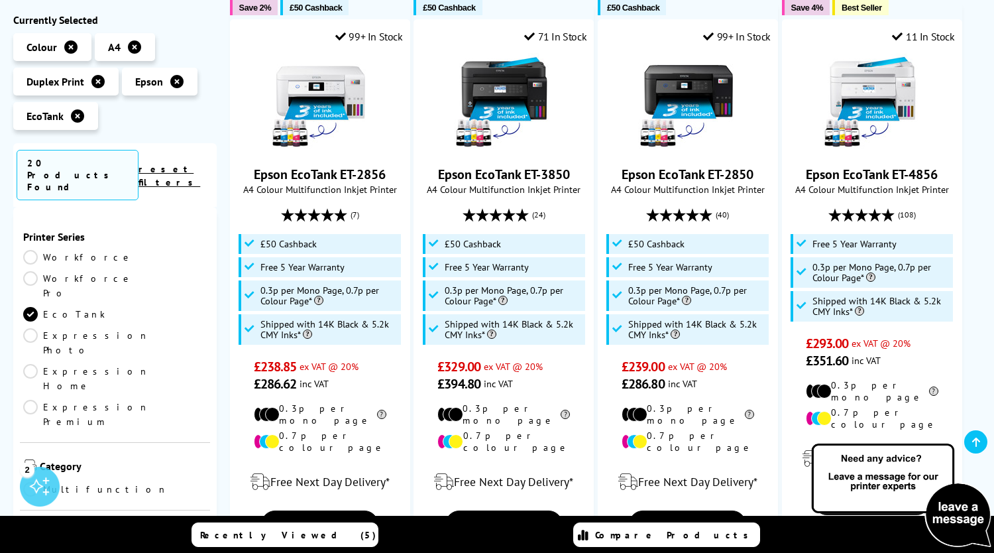
scroll to position [530, 0]
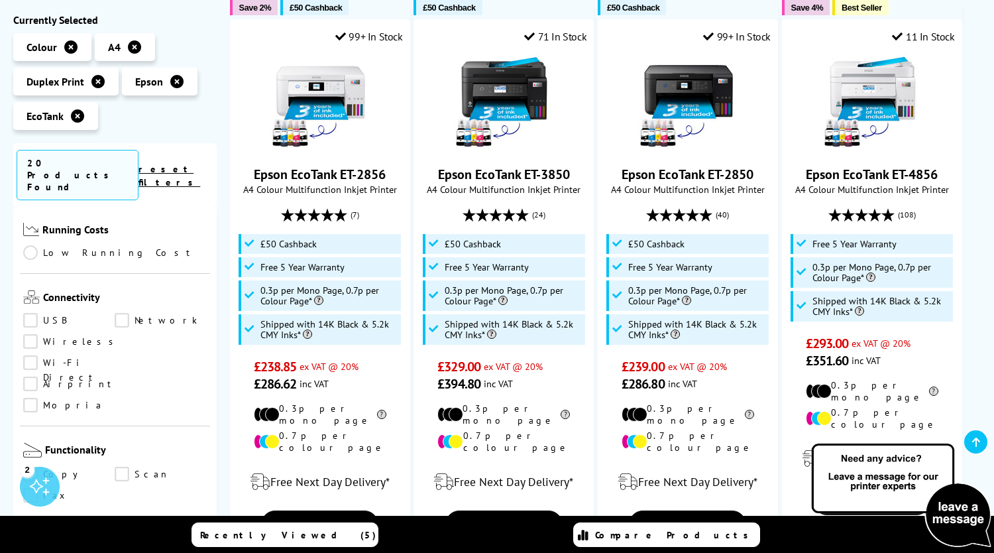
click at [123, 552] on link "Scan" at bounding box center [160, 563] width 91 height 15
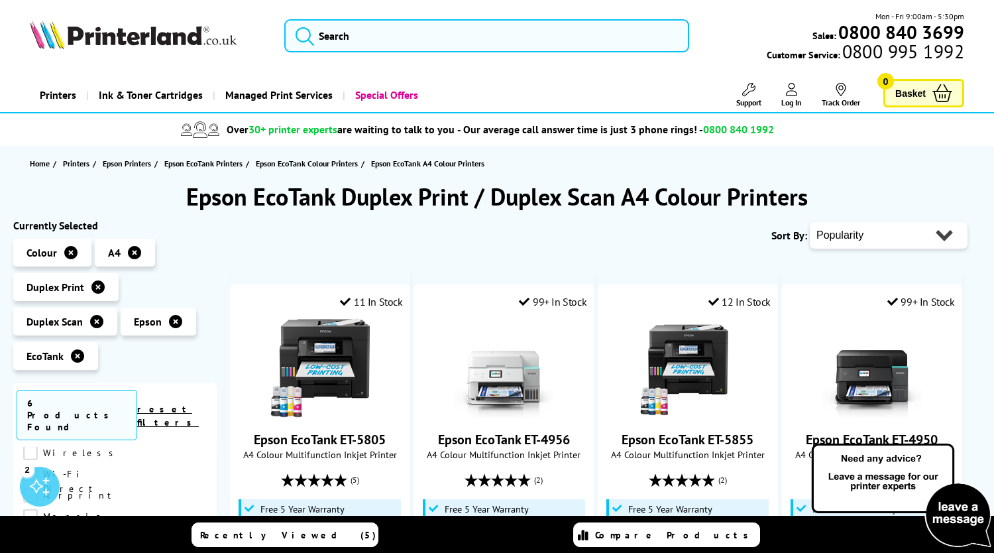
click at [844, 241] on select "Popularity Rating Price - Low to High Price - High to Low Running Costs - Low t…" at bounding box center [889, 235] width 158 height 27
select select "Price Ascending"
click at [810, 222] on select "Popularity Rating Price - Low to High Price - High to Low Running Costs - Low t…" at bounding box center [889, 235] width 158 height 27
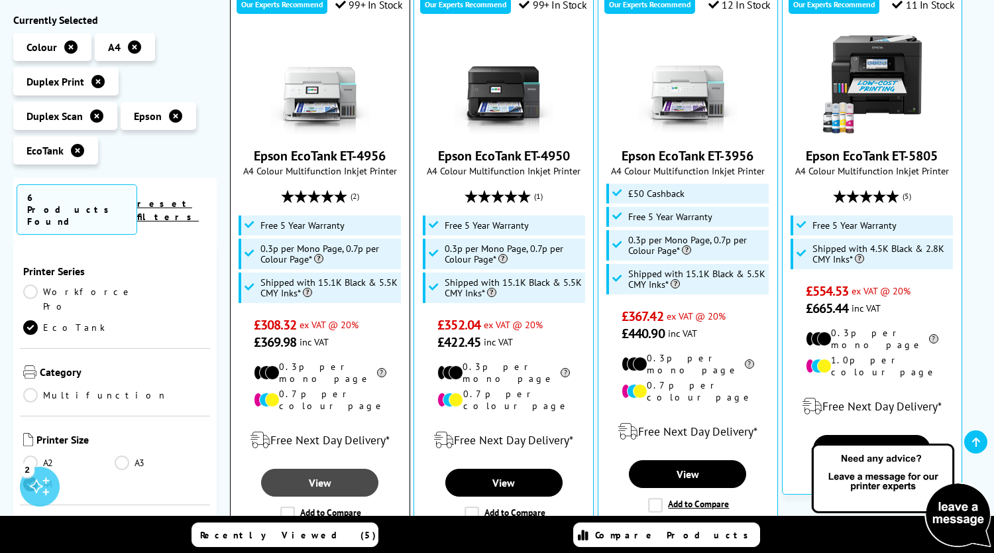
scroll to position [265, 0]
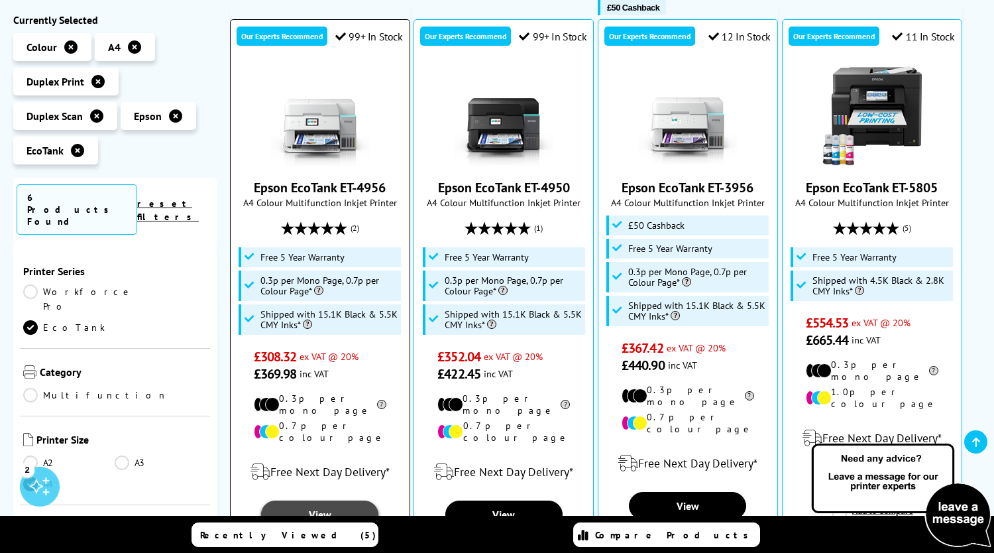
click at [323, 500] on link "View" at bounding box center [319, 514] width 117 height 28
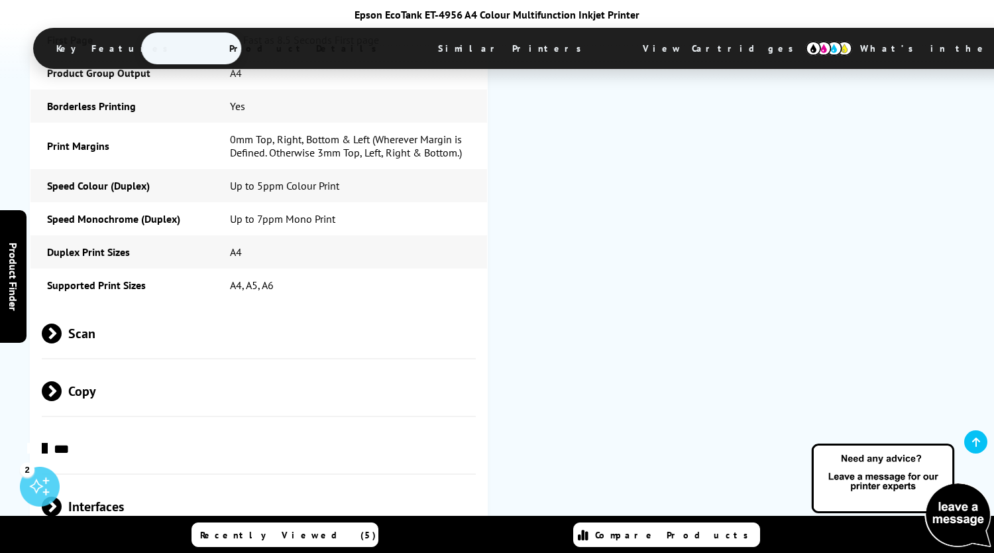
scroll to position [2120, 0]
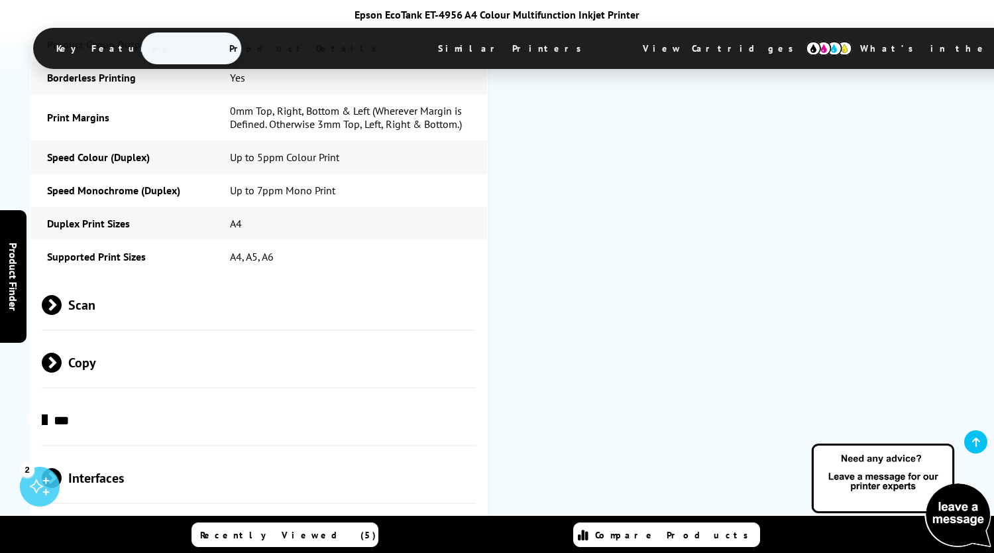
click at [62, 295] on span at bounding box center [62, 305] width 0 height 20
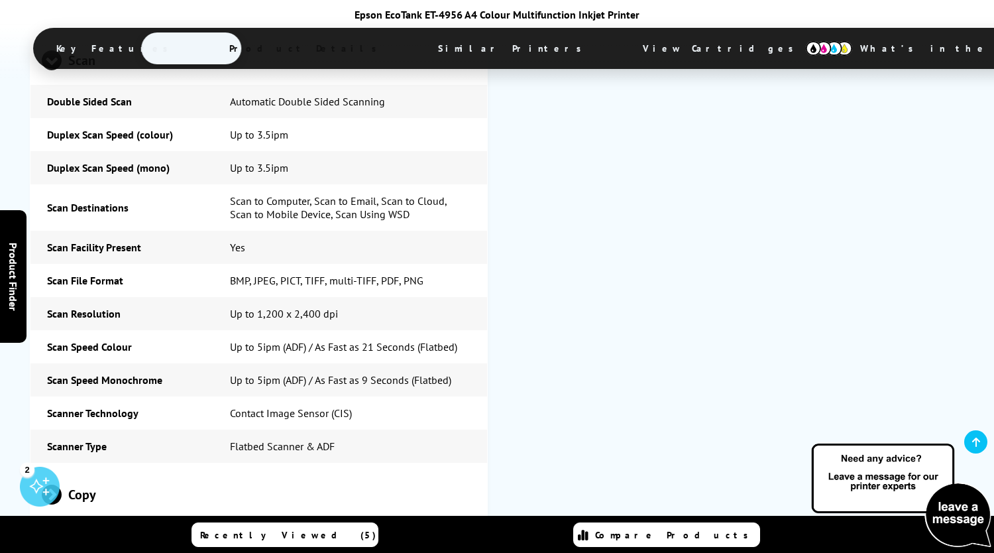
scroll to position [2518, 0]
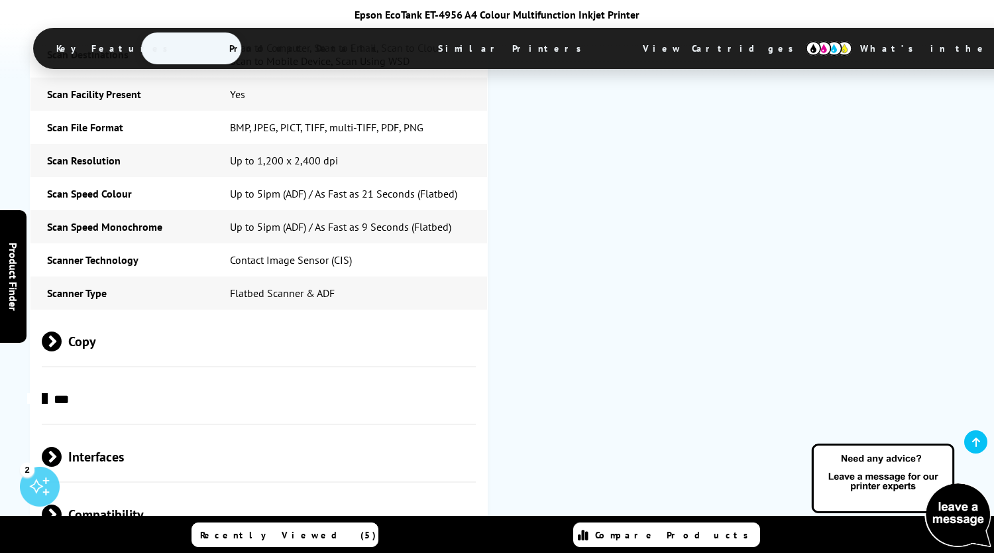
click at [62, 331] on span at bounding box center [62, 341] width 0 height 20
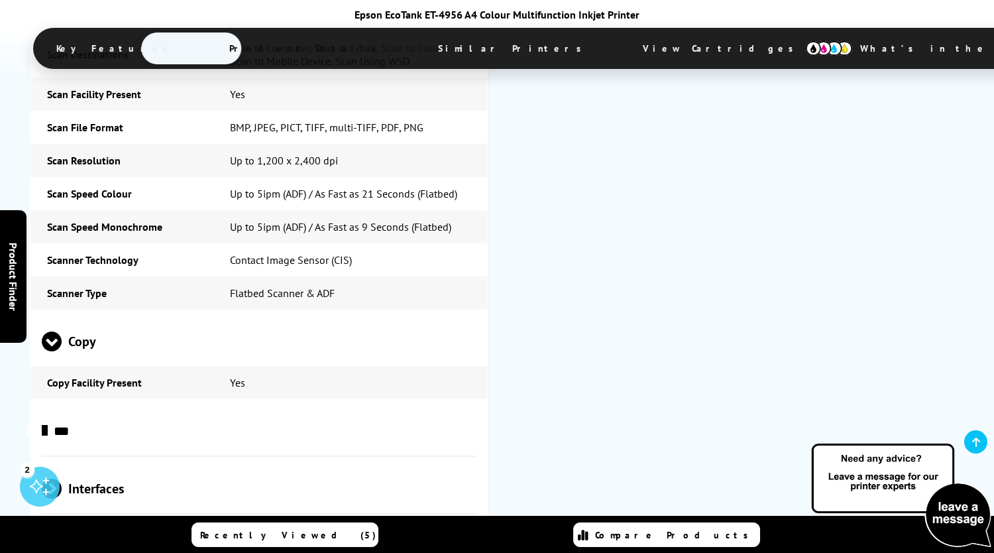
click at [47, 421] on span at bounding box center [47, 431] width 0 height 20
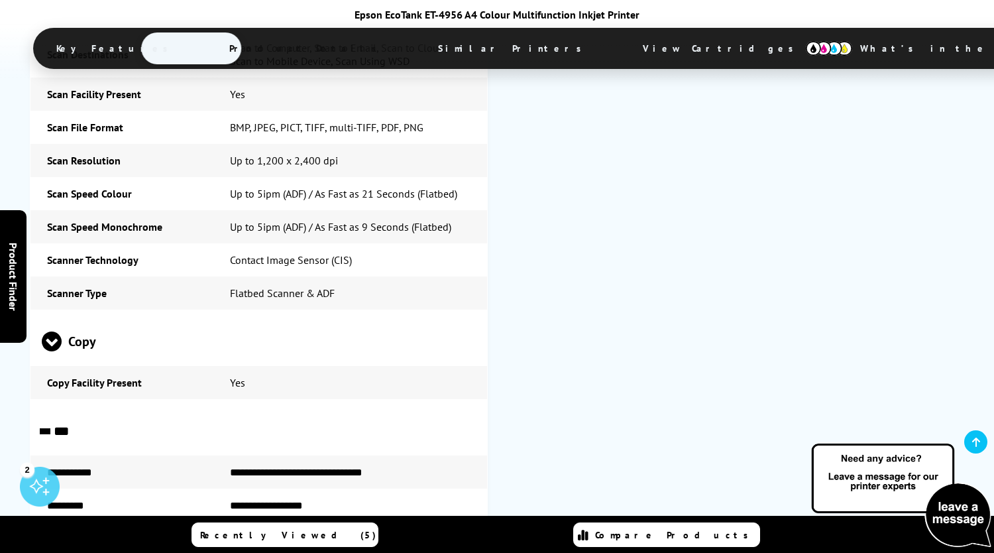
click at [54, 433] on span at bounding box center [44, 433] width 20 height 0
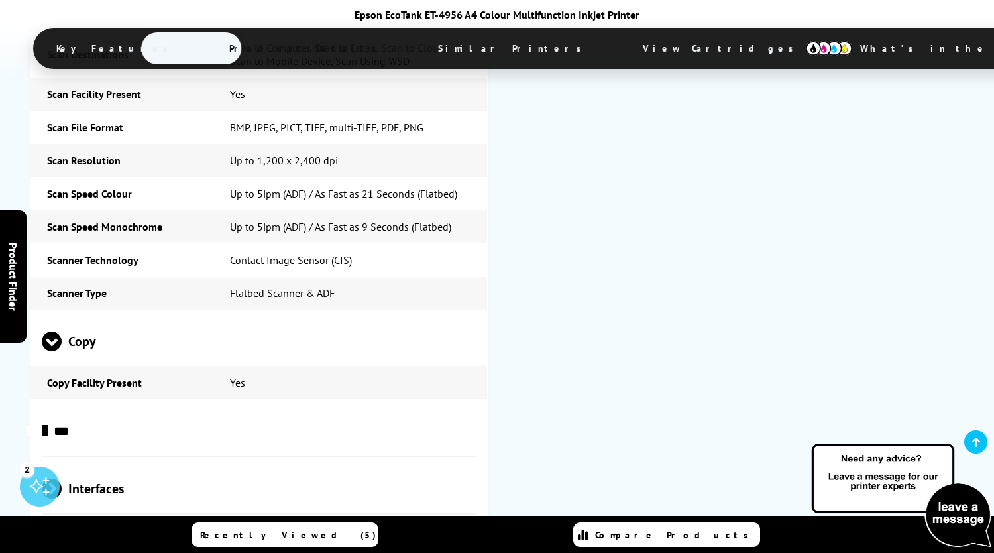
click at [62, 478] on span at bounding box center [62, 488] width 0 height 20
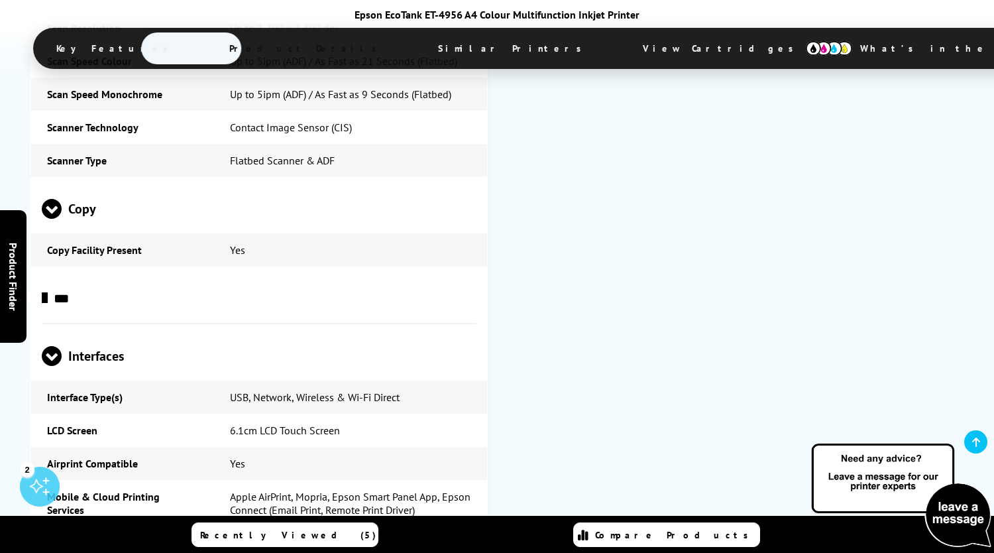
scroll to position [2783, 0]
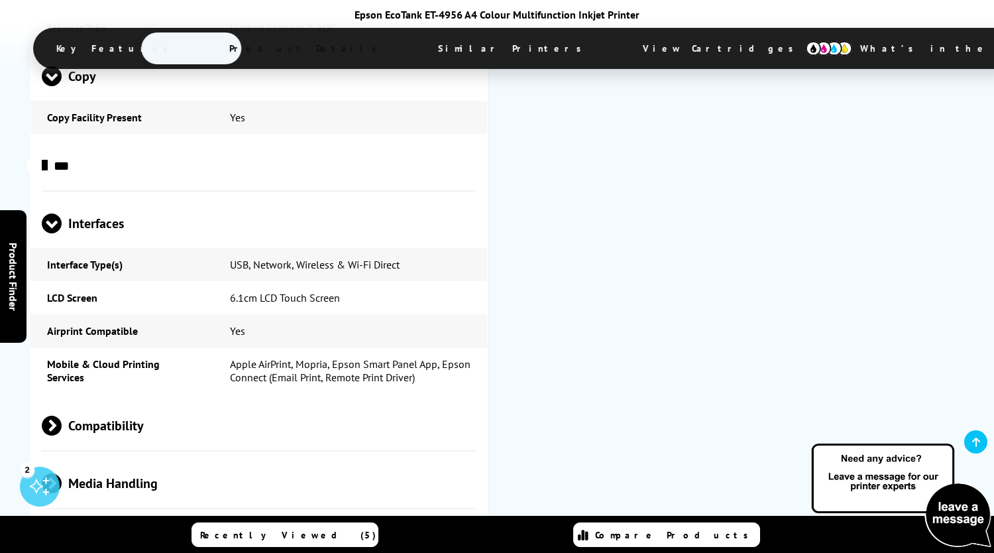
click at [62, 415] on span at bounding box center [62, 425] width 0 height 20
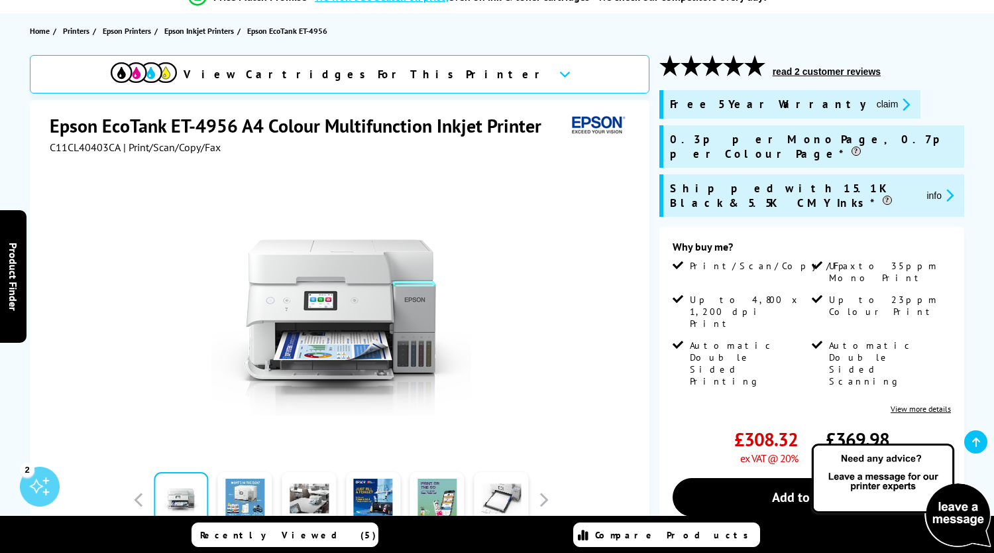
scroll to position [265, 0]
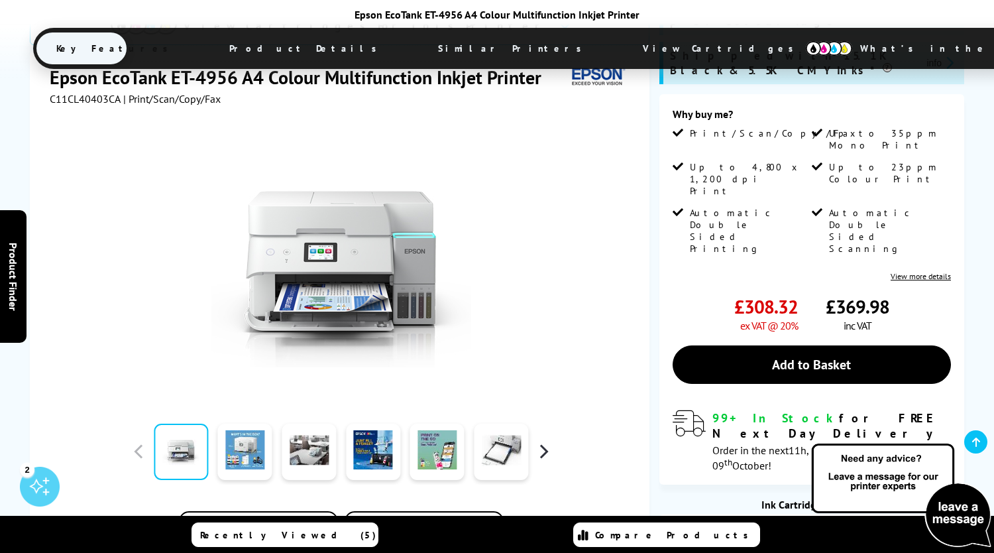
click at [549, 441] on button "button" at bounding box center [543, 451] width 20 height 20
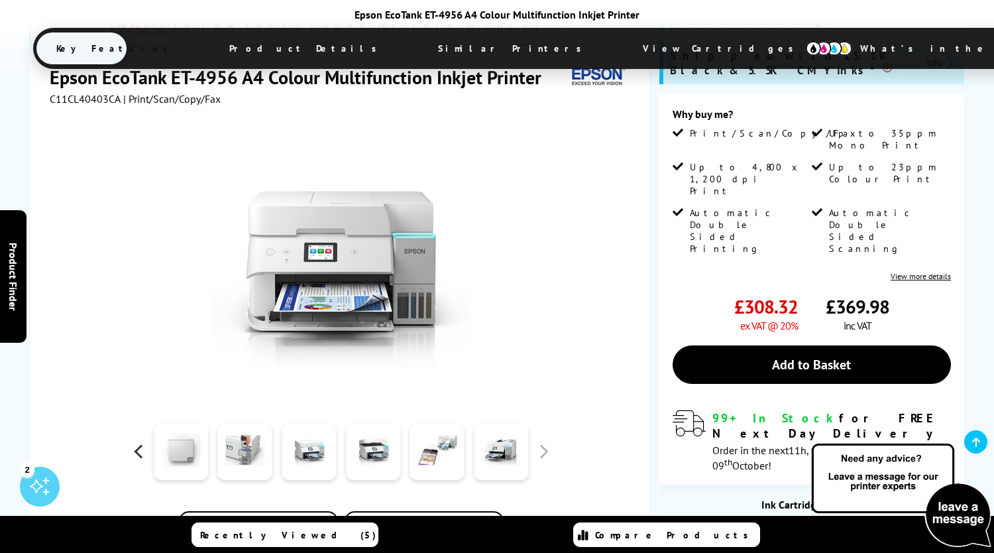
click at [148, 441] on button "button" at bounding box center [139, 451] width 20 height 20
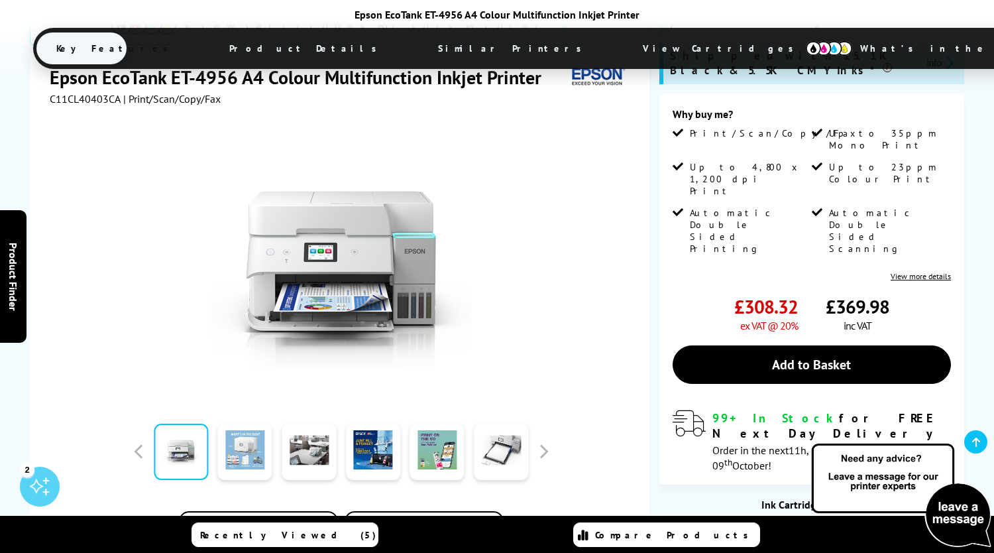
click at [234, 423] on link at bounding box center [245, 451] width 54 height 56
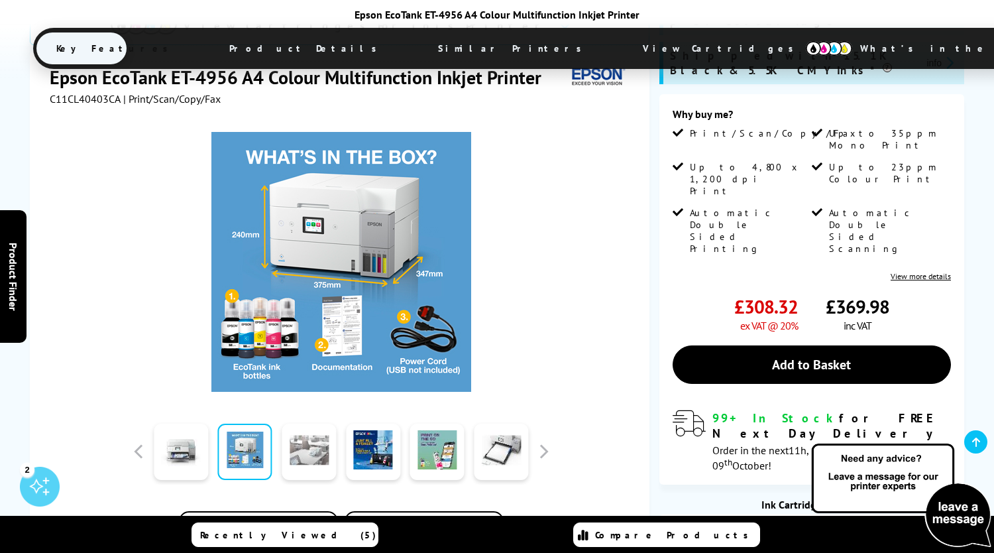
click at [317, 423] on link at bounding box center [309, 451] width 54 height 56
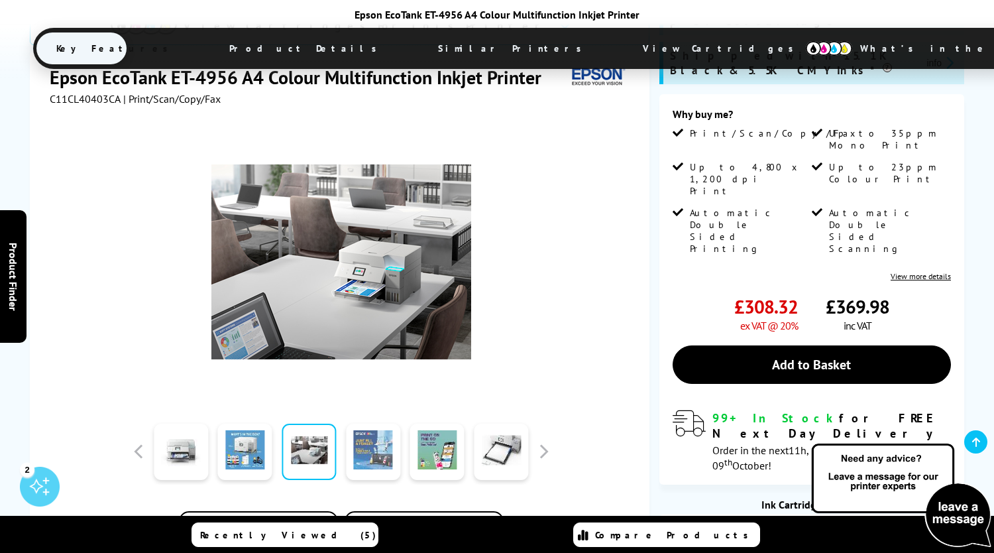
click at [365, 423] on link at bounding box center [373, 451] width 54 height 56
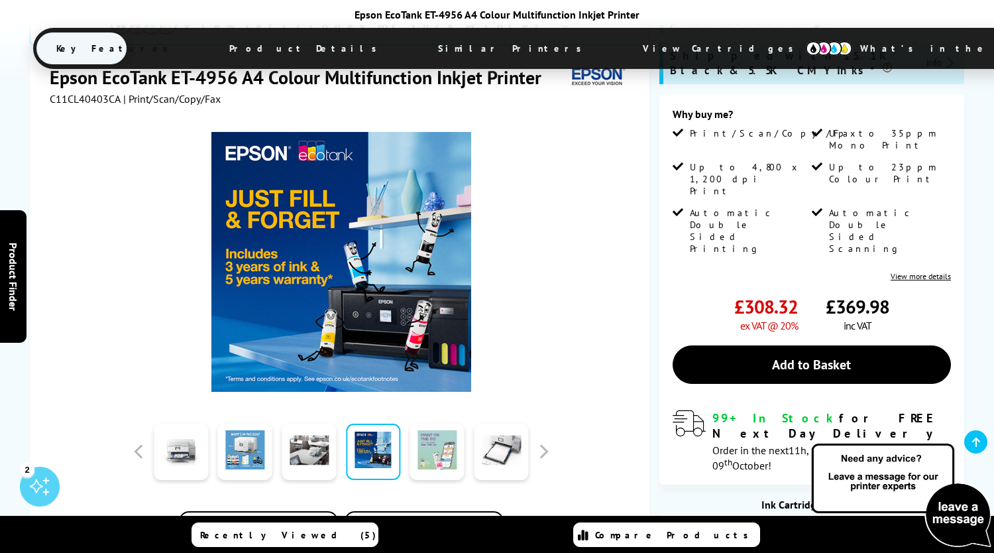
click at [421, 423] on link at bounding box center [437, 451] width 54 height 56
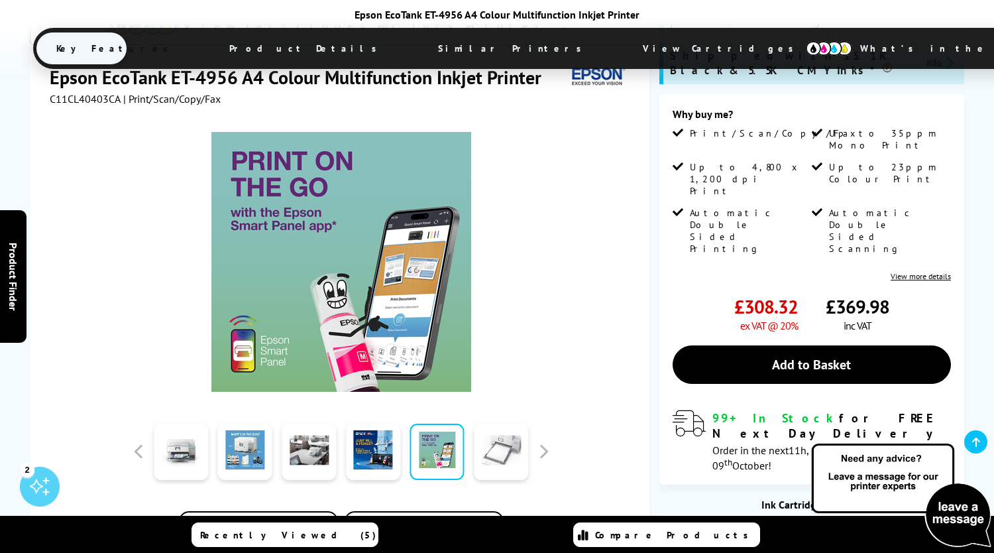
click at [496, 423] on link at bounding box center [501, 451] width 54 height 56
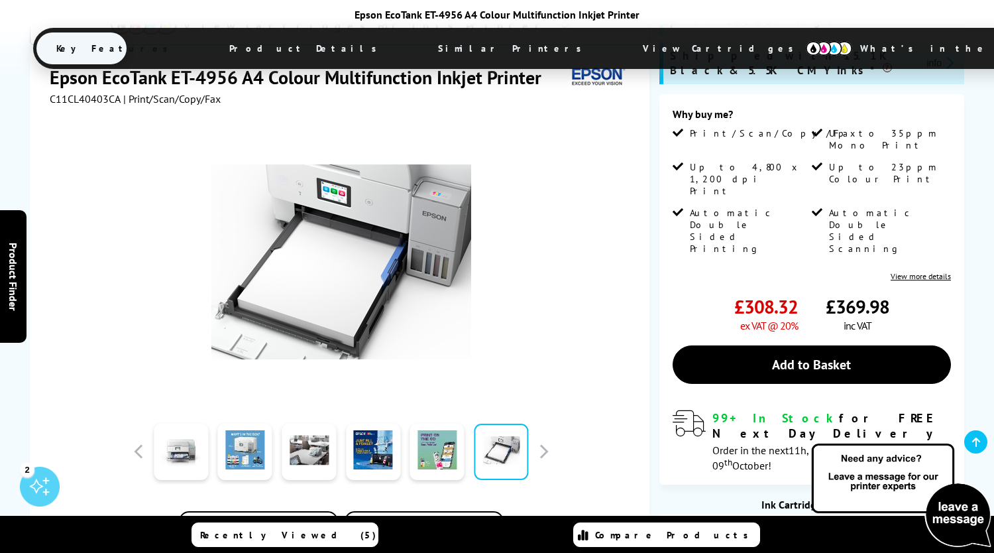
click at [527, 423] on link at bounding box center [501, 451] width 54 height 56
click at [541, 441] on button "button" at bounding box center [543, 451] width 20 height 20
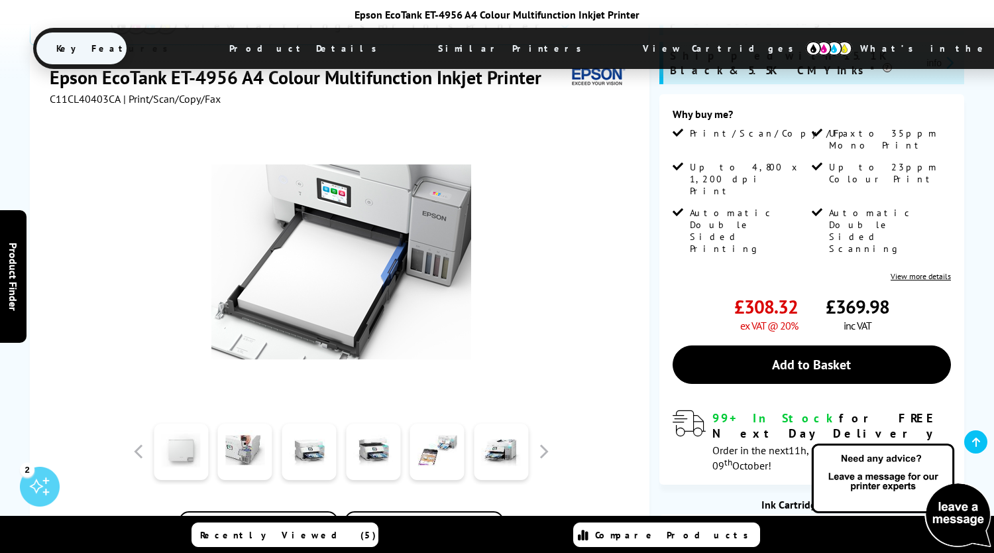
click at [192, 423] on link at bounding box center [181, 451] width 54 height 56
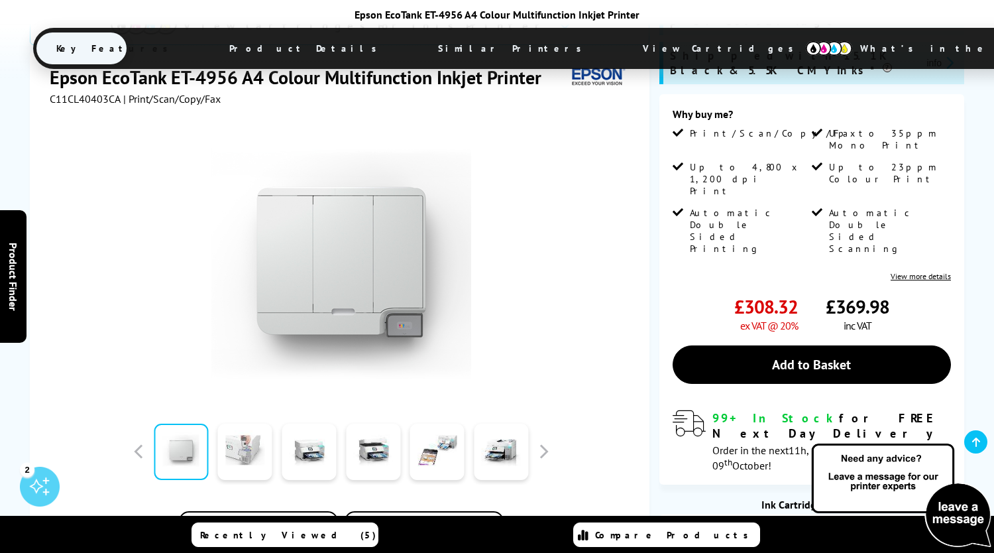
click at [258, 423] on link at bounding box center [245, 451] width 54 height 56
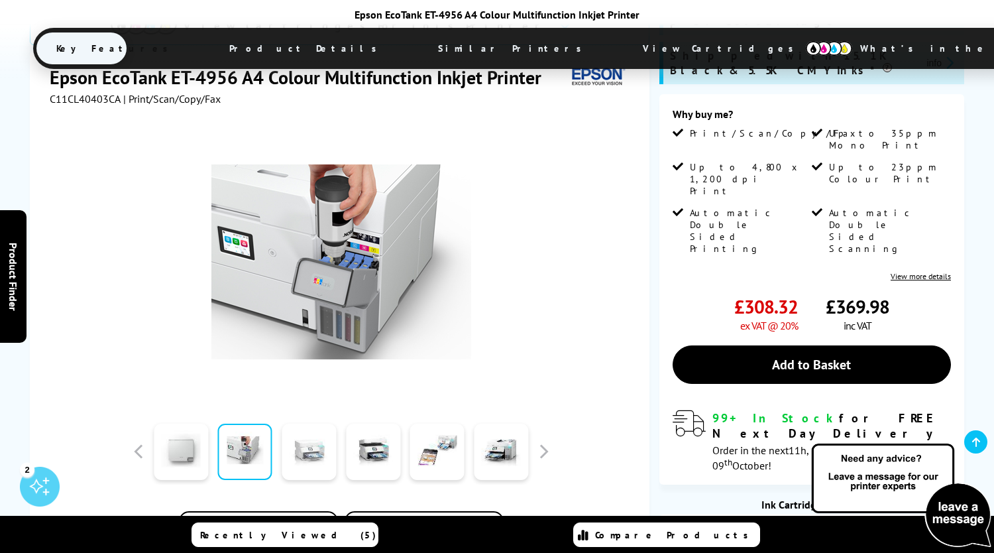
click at [300, 423] on link at bounding box center [309, 451] width 54 height 56
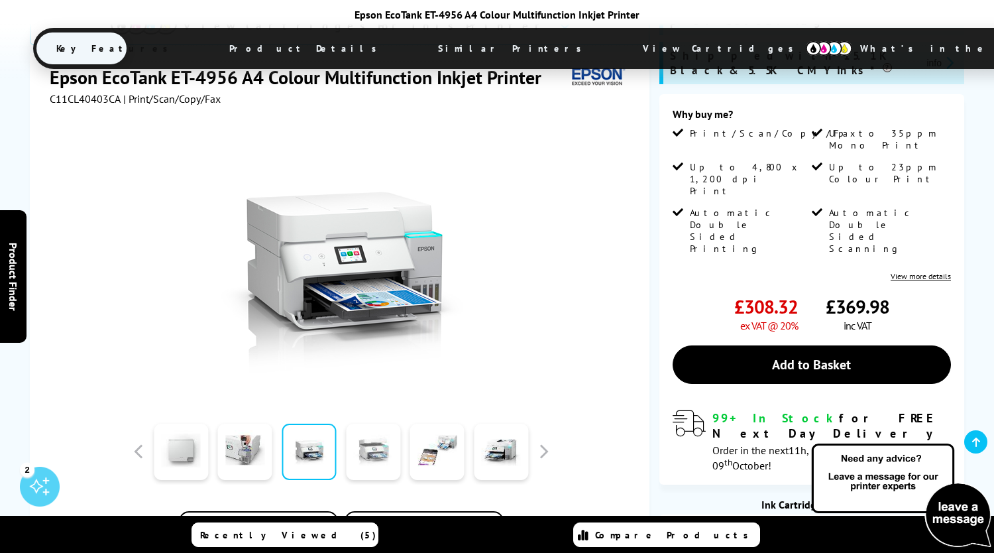
click at [358, 423] on link at bounding box center [373, 451] width 54 height 56
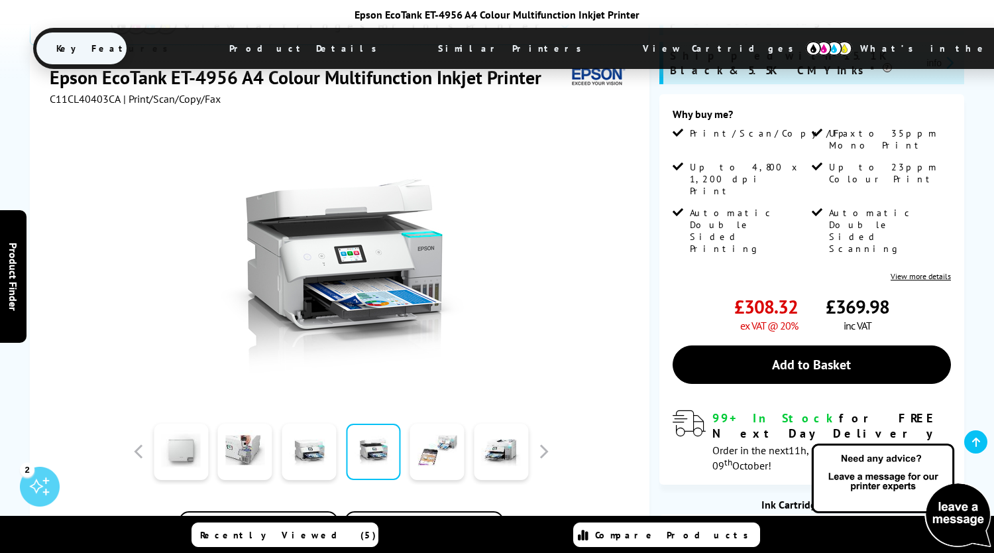
click at [404, 418] on div at bounding box center [373, 451] width 64 height 66
click at [431, 423] on link at bounding box center [437, 451] width 54 height 56
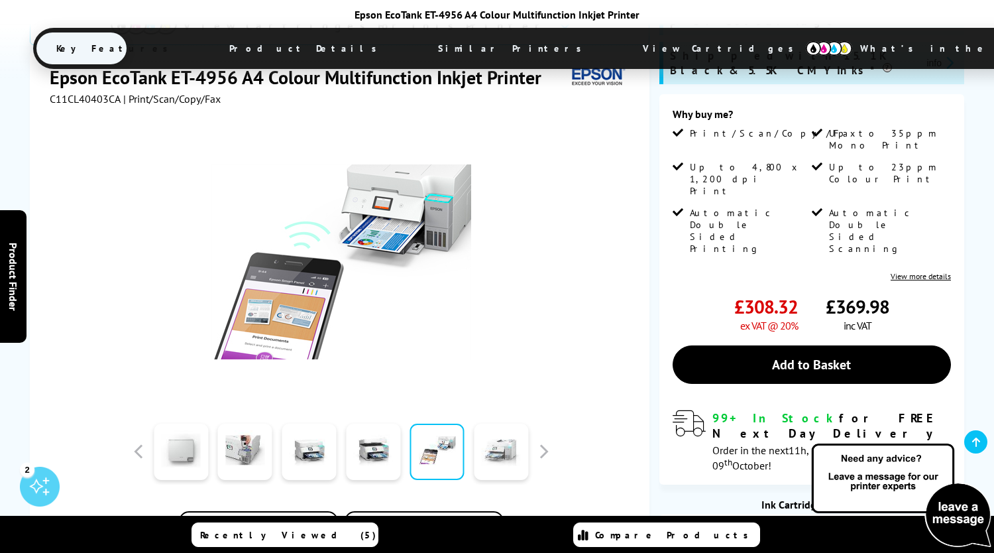
click at [500, 423] on link at bounding box center [501, 451] width 54 height 56
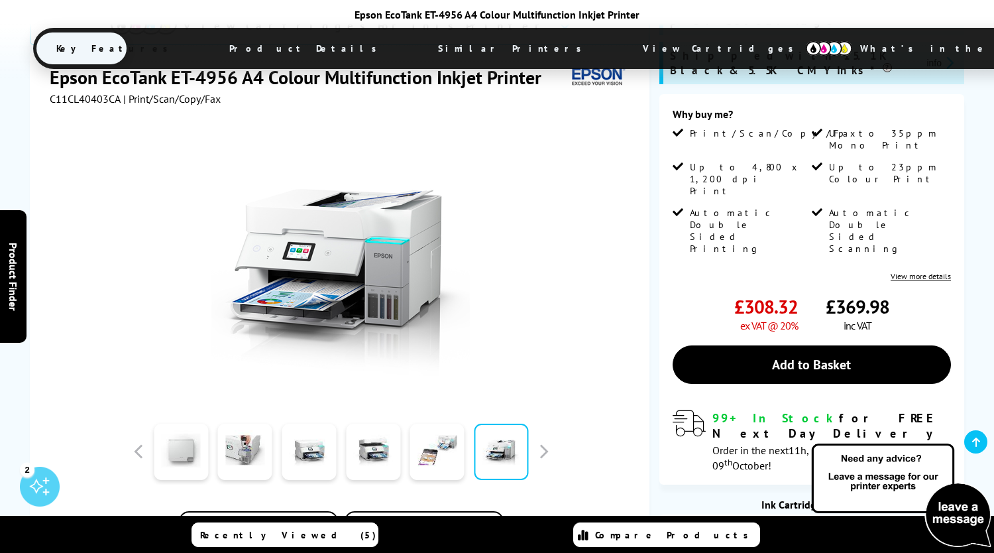
click at [554, 398] on div "Add to Compare In the Box" at bounding box center [341, 340] width 583 height 470
click at [551, 441] on button "button" at bounding box center [543, 451] width 20 height 20
click at [544, 441] on button "button" at bounding box center [543, 451] width 20 height 20
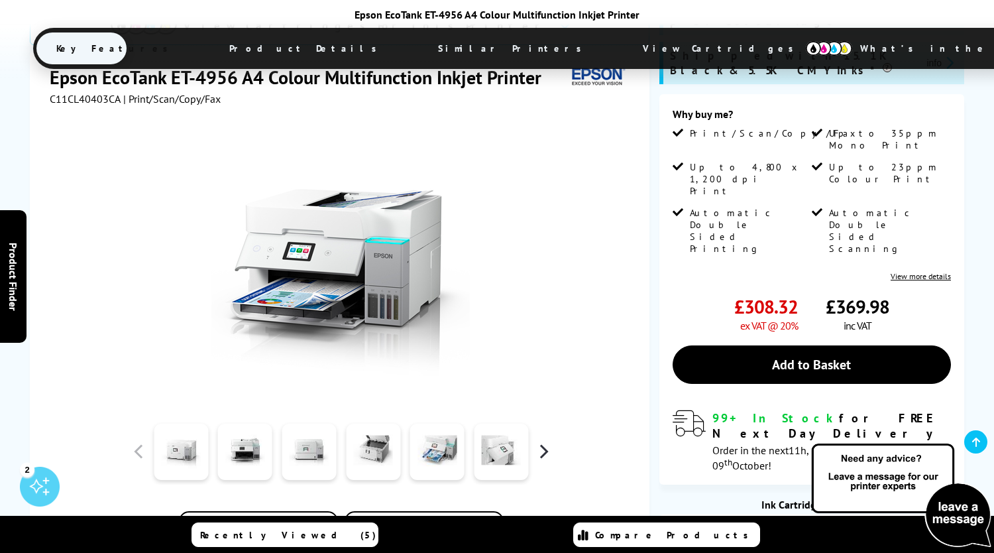
click at [544, 441] on button "button" at bounding box center [543, 451] width 20 height 20
click at [198, 423] on link at bounding box center [181, 451] width 54 height 56
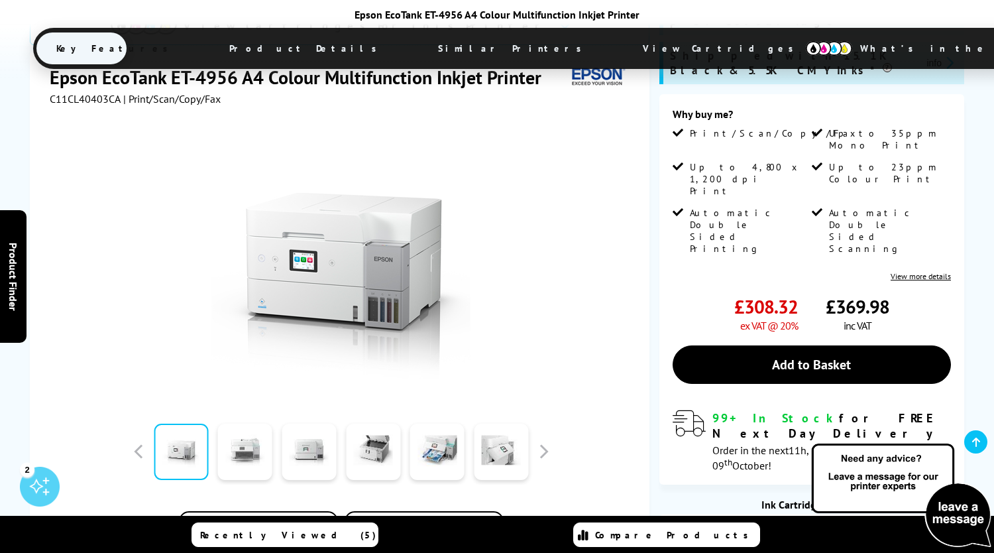
click at [254, 423] on link at bounding box center [245, 451] width 54 height 56
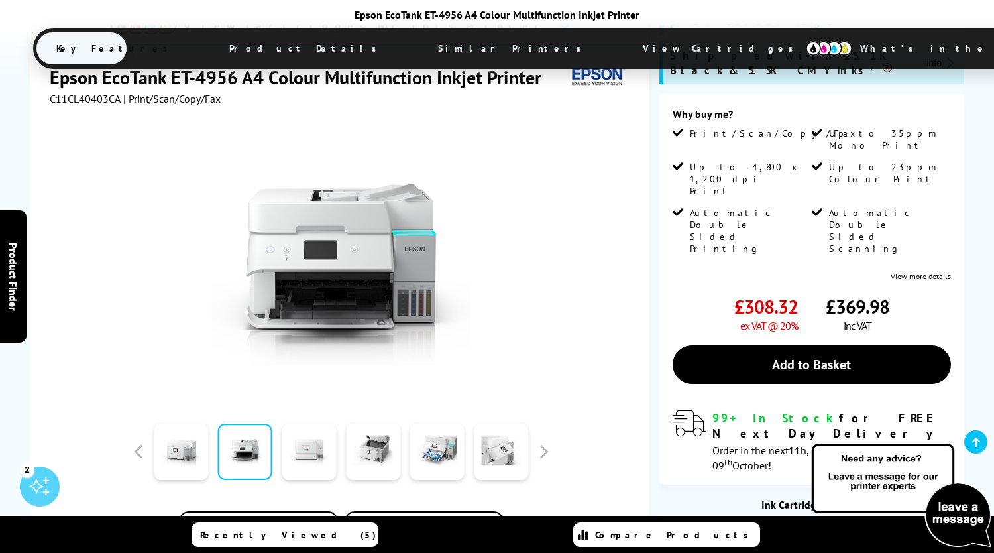
click at [309, 423] on link at bounding box center [309, 451] width 54 height 56
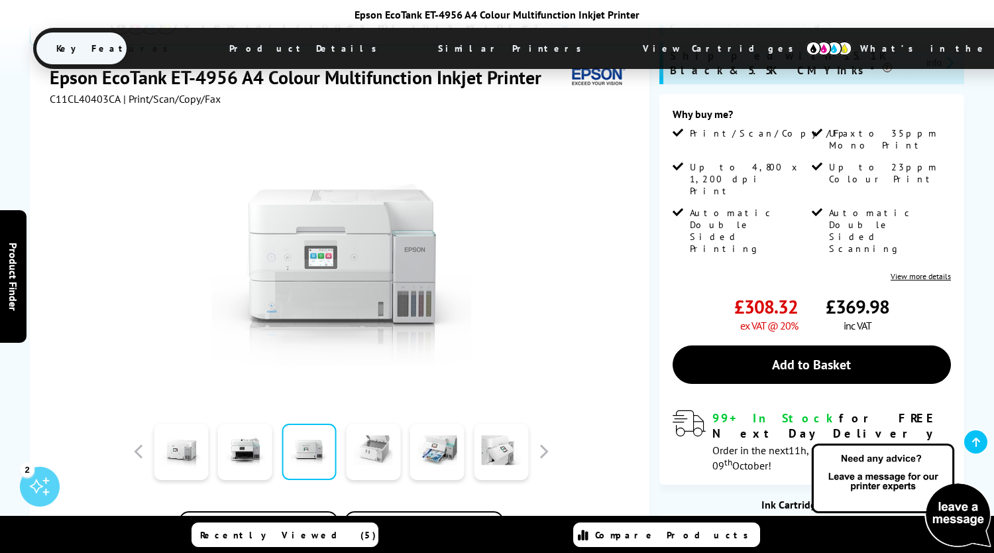
click at [351, 423] on link at bounding box center [373, 451] width 54 height 56
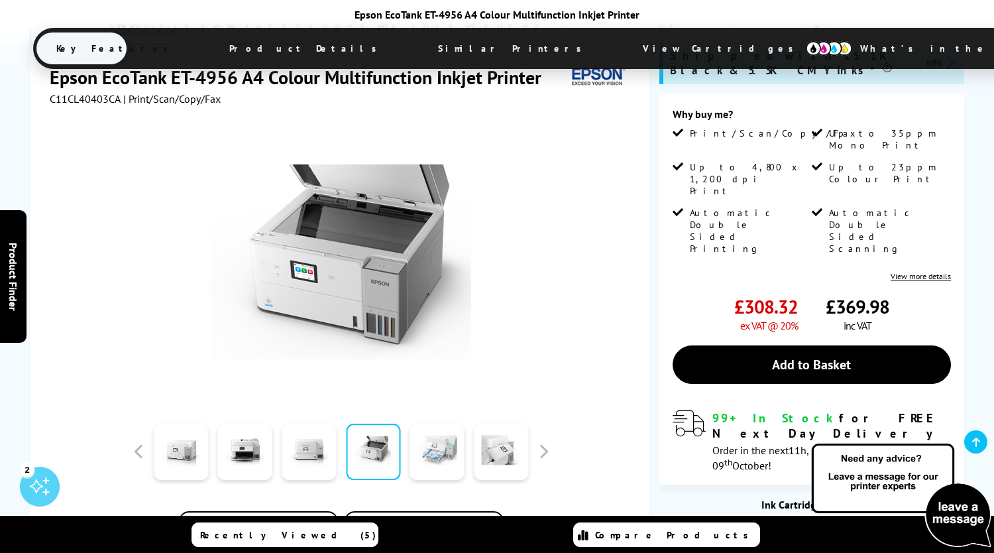
click at [429, 423] on link at bounding box center [437, 451] width 54 height 56
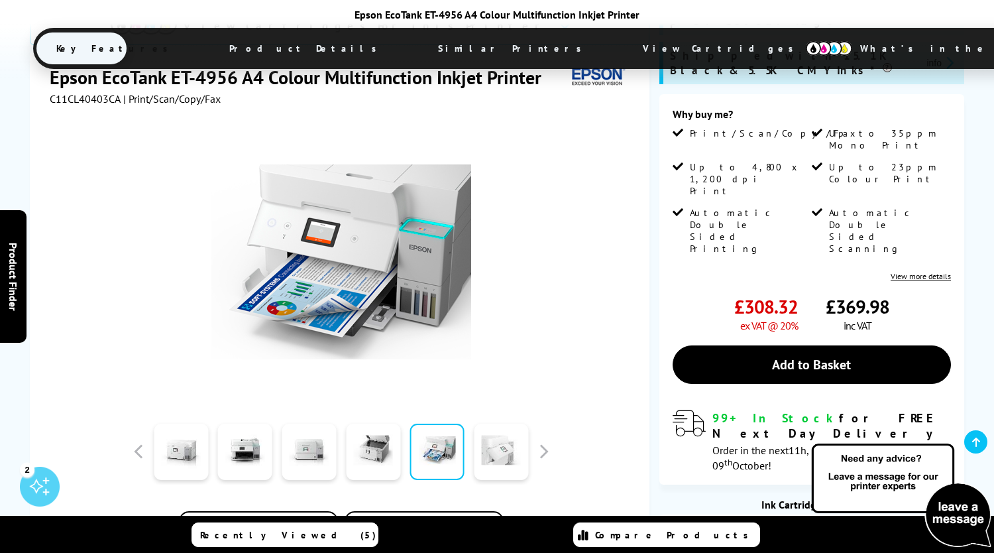
click at [474, 423] on link at bounding box center [501, 451] width 54 height 56
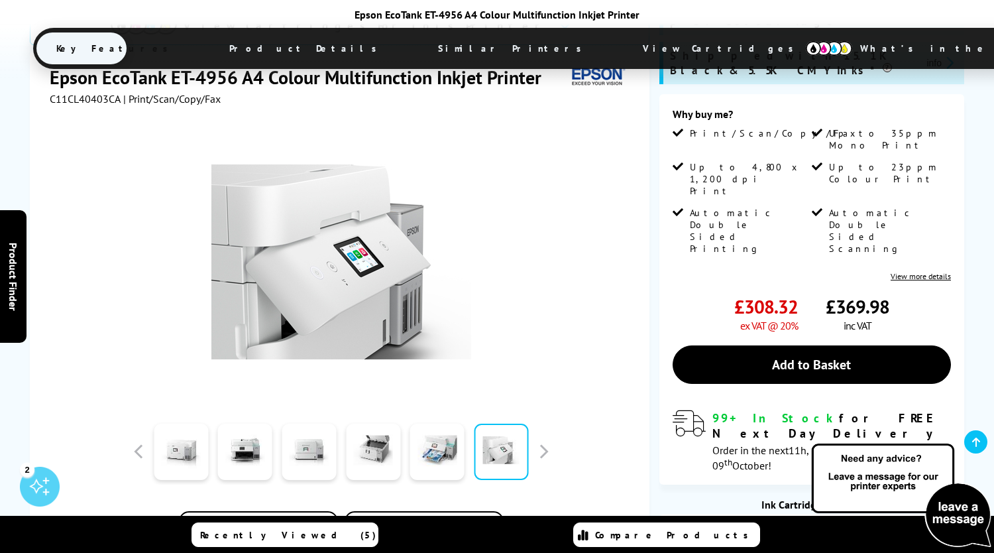
click at [516, 423] on link at bounding box center [501, 451] width 54 height 56
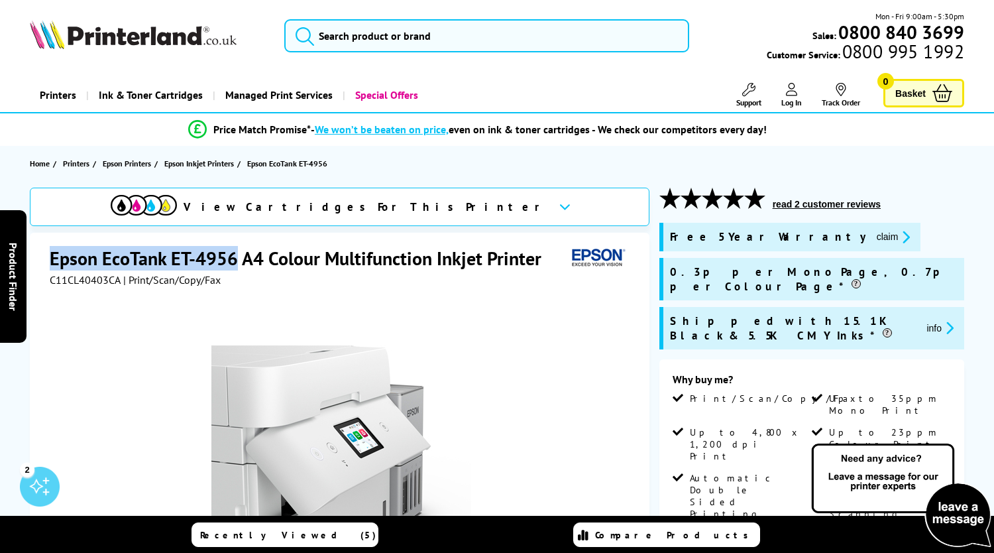
drag, startPoint x: 52, startPoint y: 257, endPoint x: 237, endPoint y: 260, distance: 184.9
click at [237, 260] on h1 "Epson EcoTank ET-4956 A4 Colour Multifunction Inkjet Printer" at bounding box center [302, 258] width 505 height 25
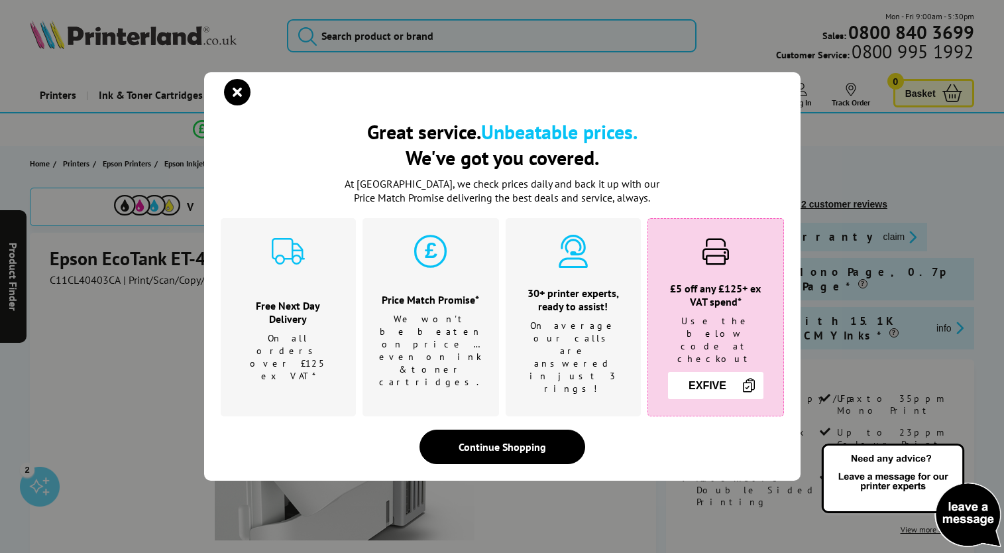
drag, startPoint x: 229, startPoint y: 260, endPoint x: 242, endPoint y: 104, distance: 157.0
click at [242, 104] on icon "close modal" at bounding box center [237, 92] width 27 height 27
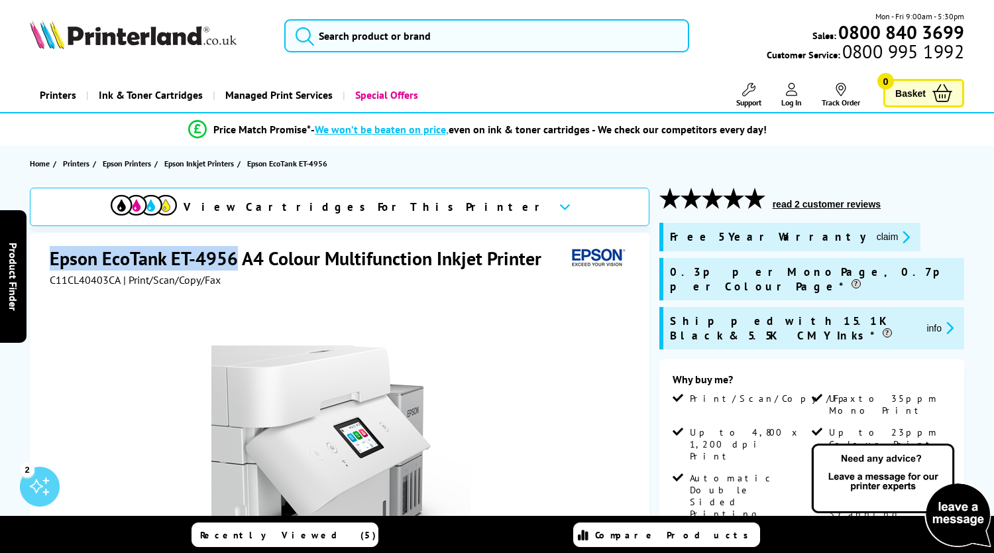
drag, startPoint x: 68, startPoint y: 258, endPoint x: 234, endPoint y: 258, distance: 166.3
click at [234, 258] on h1 "Epson EcoTank ET-4956 A4 Colour Multifunction Inkjet Printer" at bounding box center [302, 258] width 505 height 25
copy h1 "Epson EcoTank ET-4956"
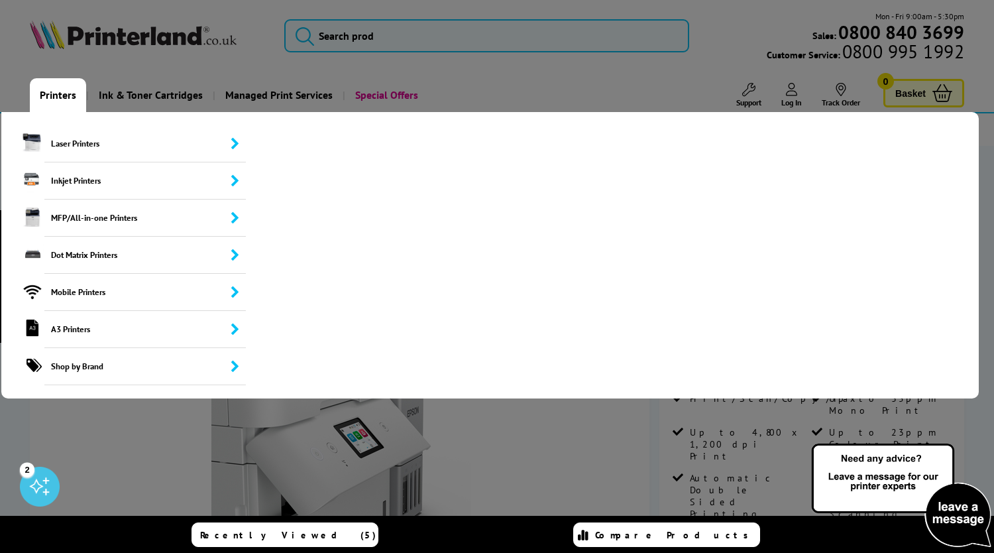
click at [73, 95] on link "Printers" at bounding box center [58, 95] width 56 height 34
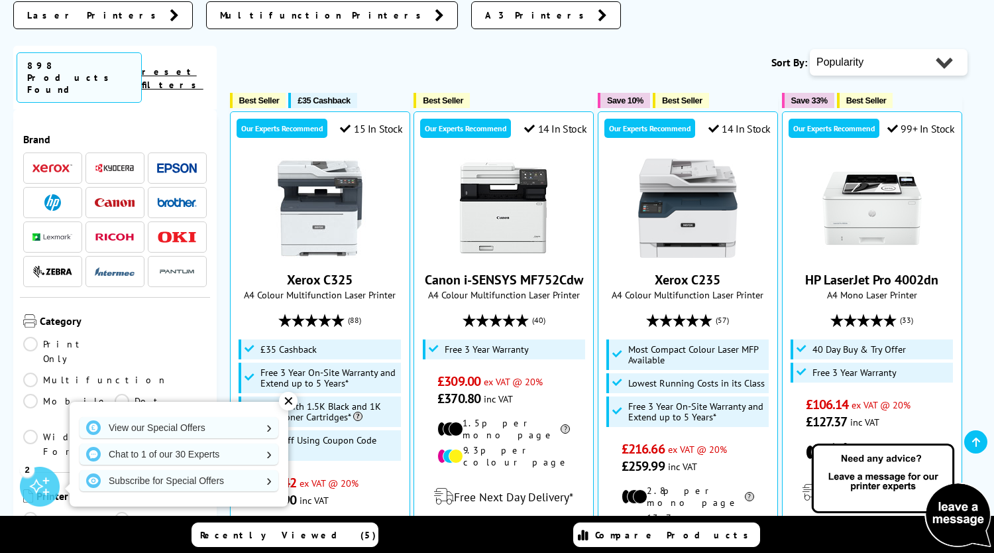
click at [286, 403] on div "✕" at bounding box center [288, 401] width 19 height 19
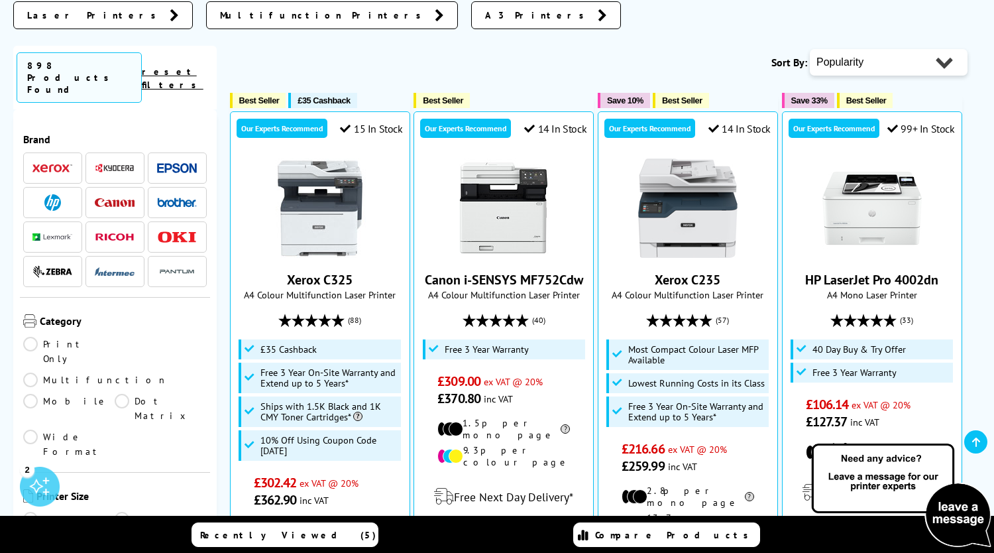
click at [122, 372] on link "Multifunction" at bounding box center [95, 379] width 144 height 15
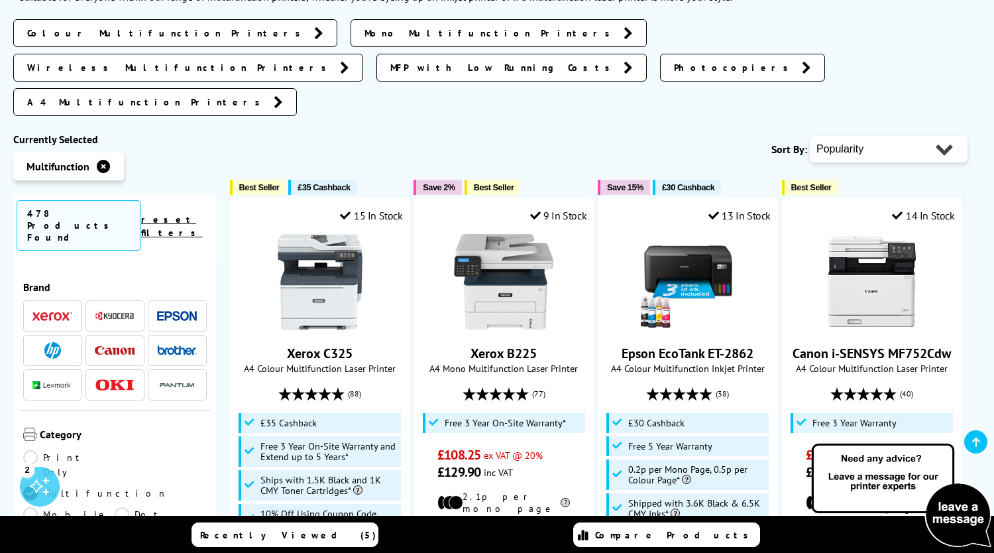
scroll to position [133, 0]
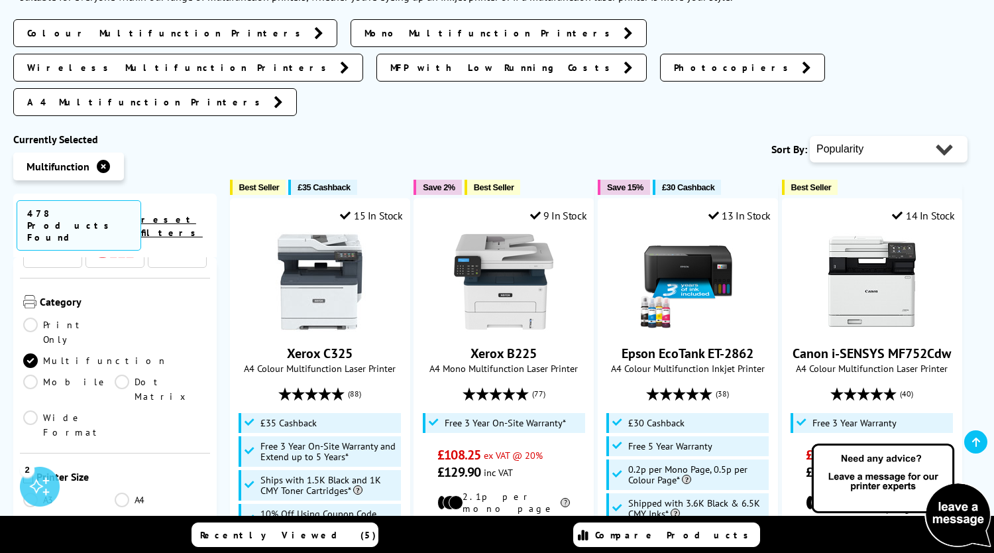
click at [125, 492] on link "A4" at bounding box center [160, 499] width 91 height 15
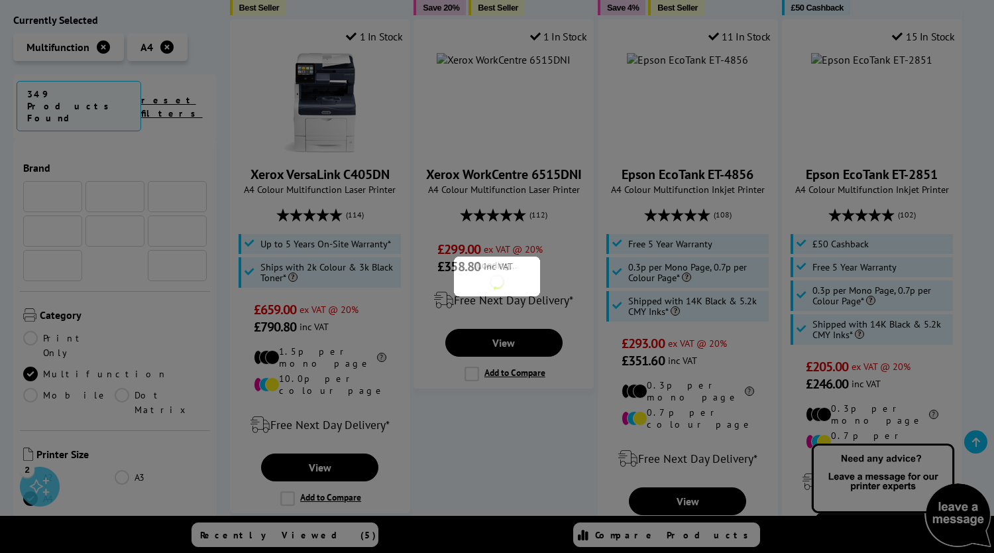
scroll to position [133, 0]
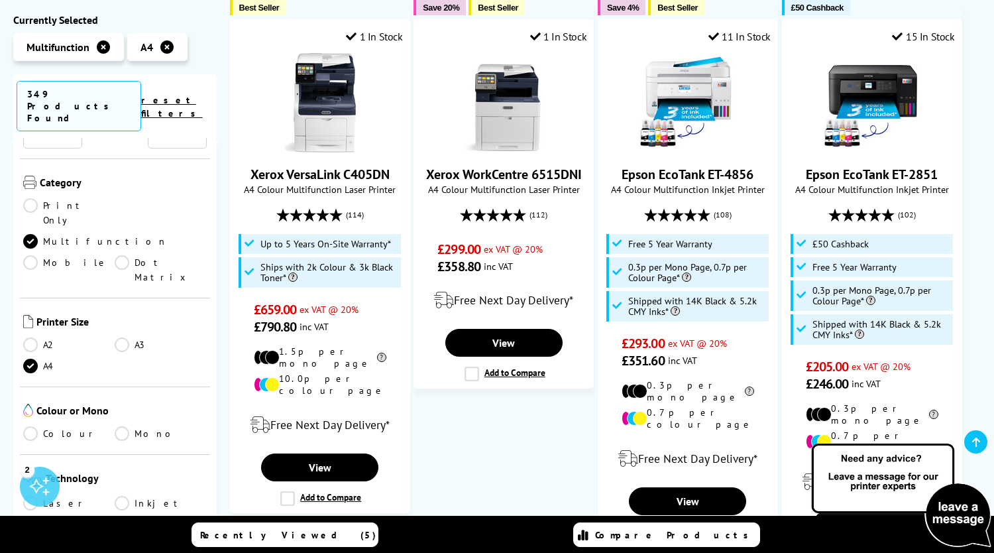
click at [33, 426] on link "Colour" at bounding box center [68, 433] width 91 height 15
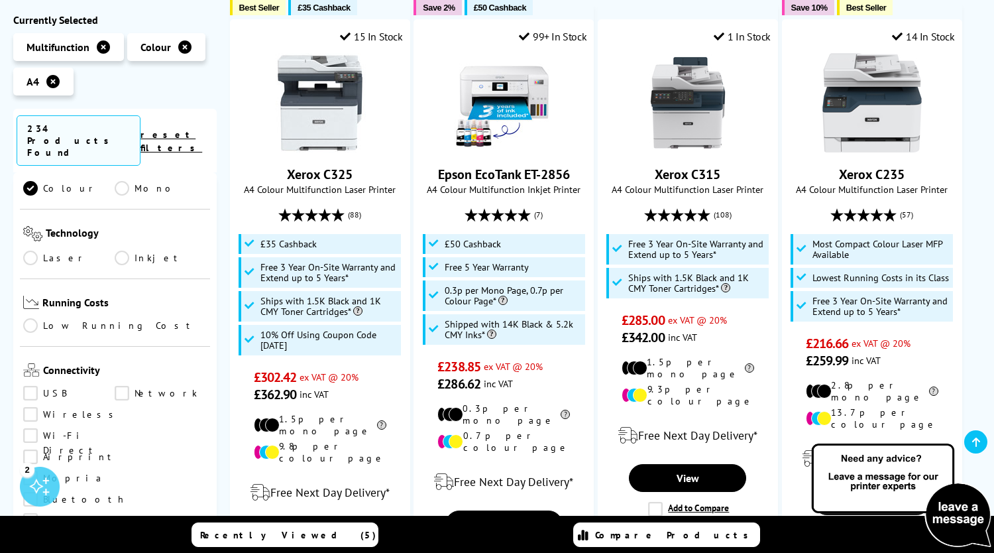
scroll to position [530, 0]
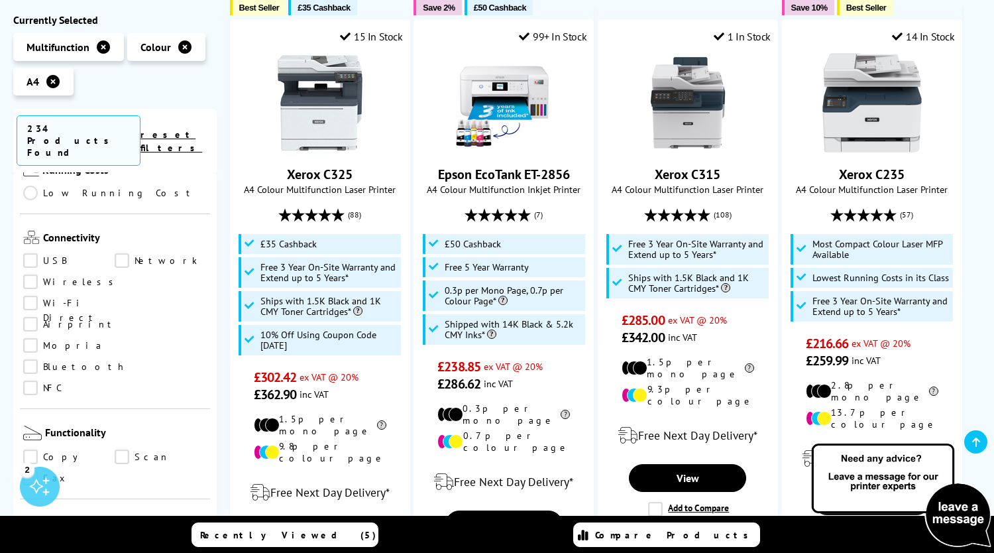
click at [123, 450] on link "Scan" at bounding box center [160, 457] width 91 height 15
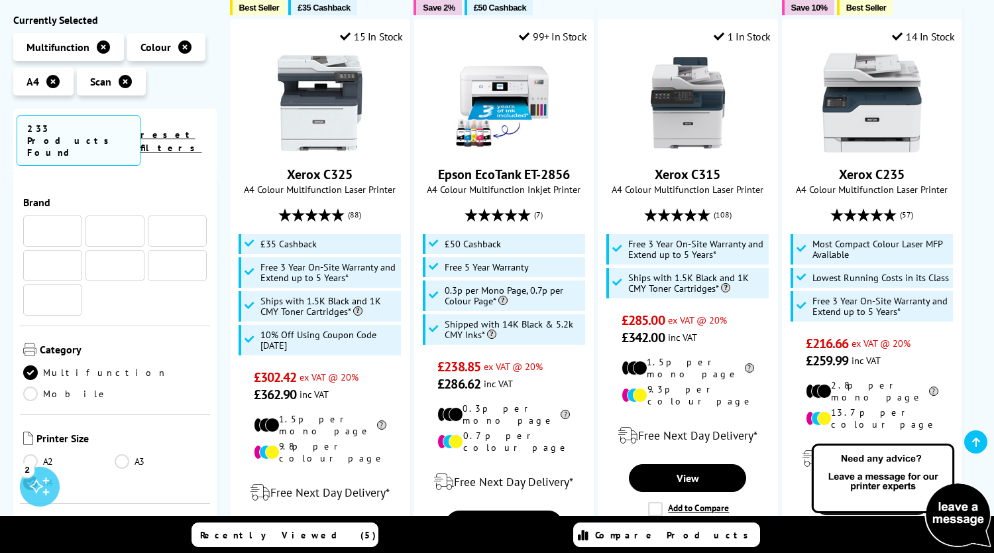
scroll to position [530, 0]
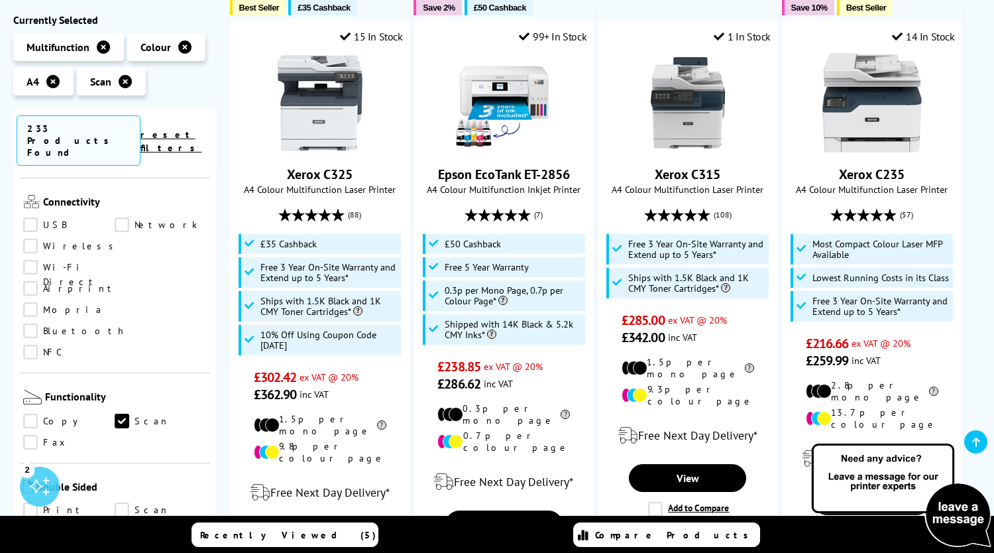
click at [29, 503] on link "Print" at bounding box center [68, 510] width 91 height 15
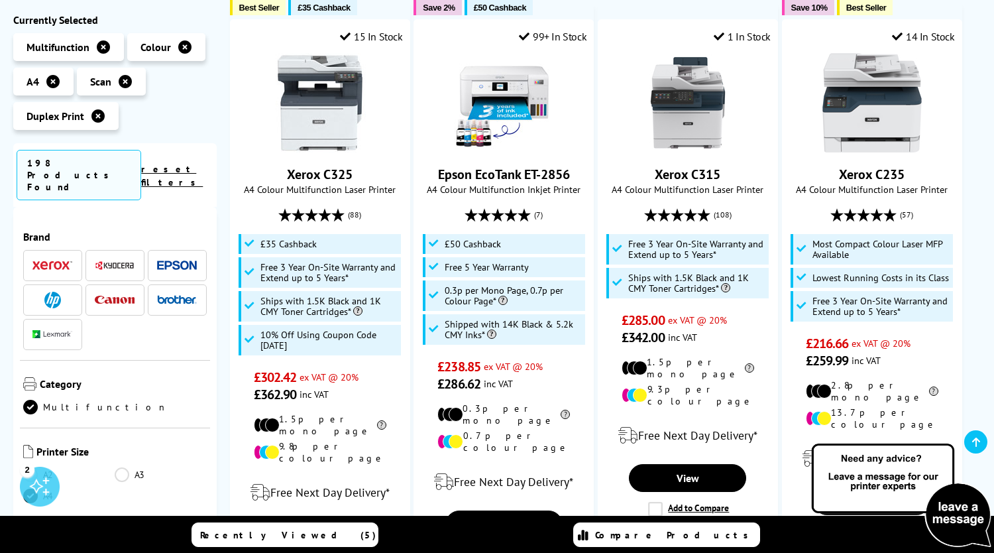
scroll to position [530, 0]
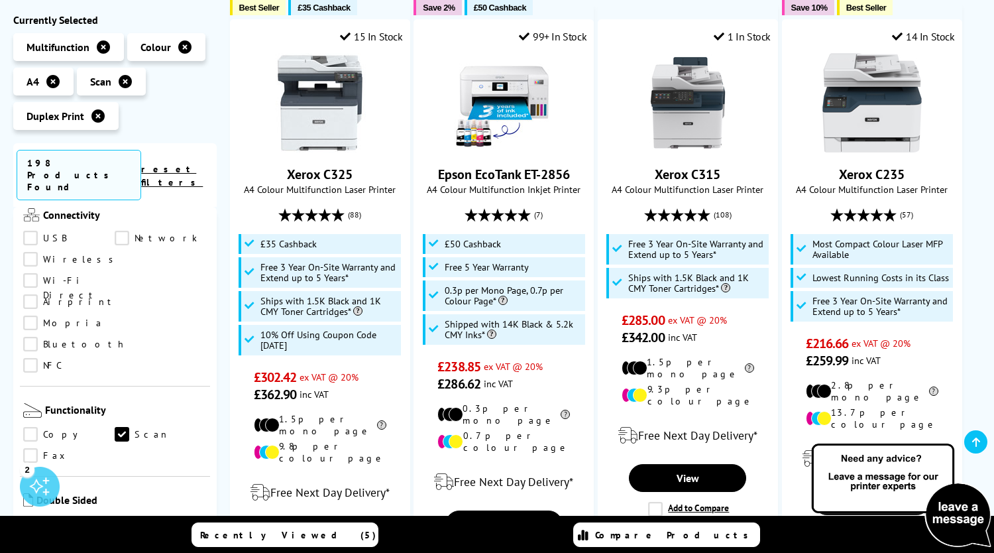
click at [117, 516] on link "Scan" at bounding box center [160, 523] width 91 height 15
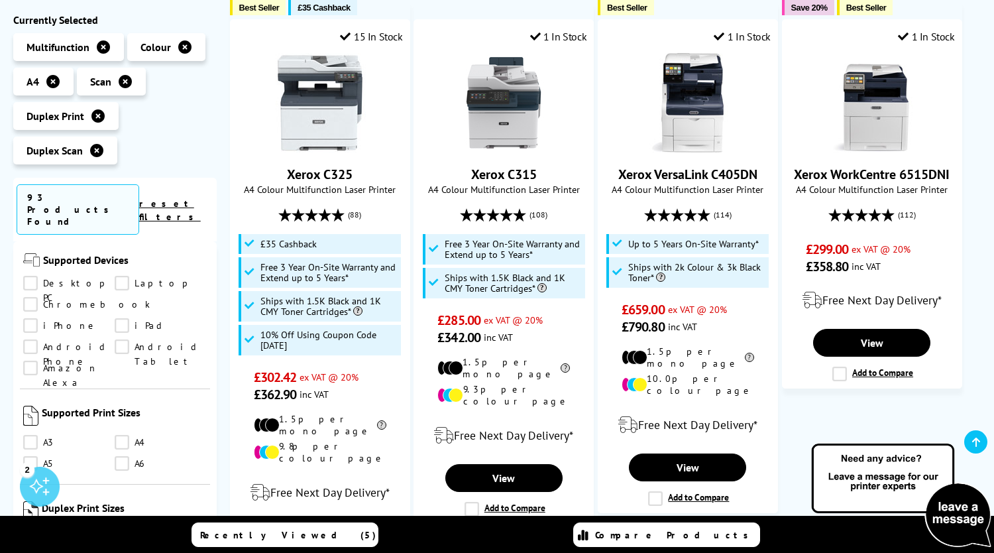
scroll to position [1193, 0]
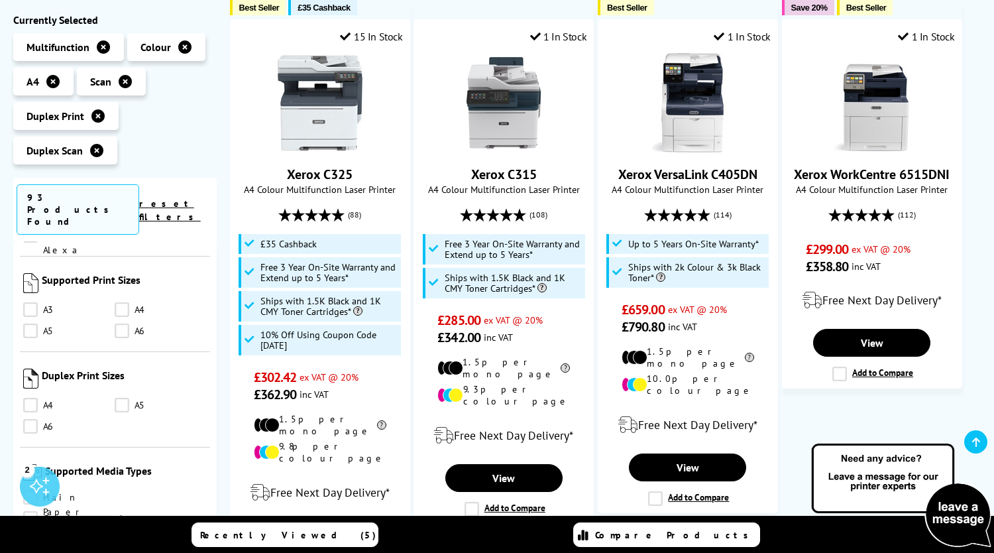
click at [33, 398] on link "A4" at bounding box center [68, 405] width 91 height 15
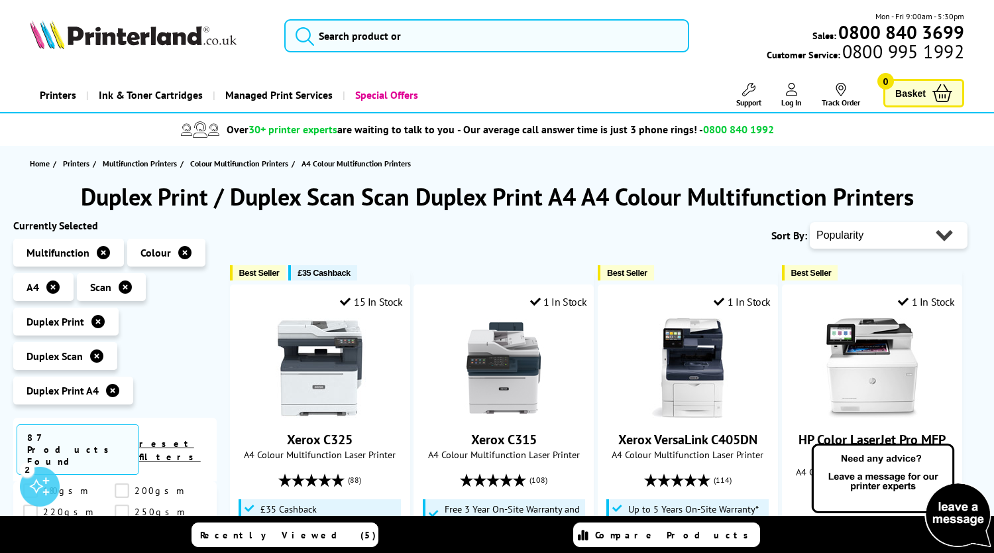
click at [884, 233] on select "Popularity Rating Price - Low to High Price - High to Low Running Costs - Low t…" at bounding box center [889, 235] width 158 height 27
select select "Price Ascending"
click at [810, 222] on select "Popularity Rating Price - Low to High Price - High to Low Running Costs - Low t…" at bounding box center [889, 235] width 158 height 27
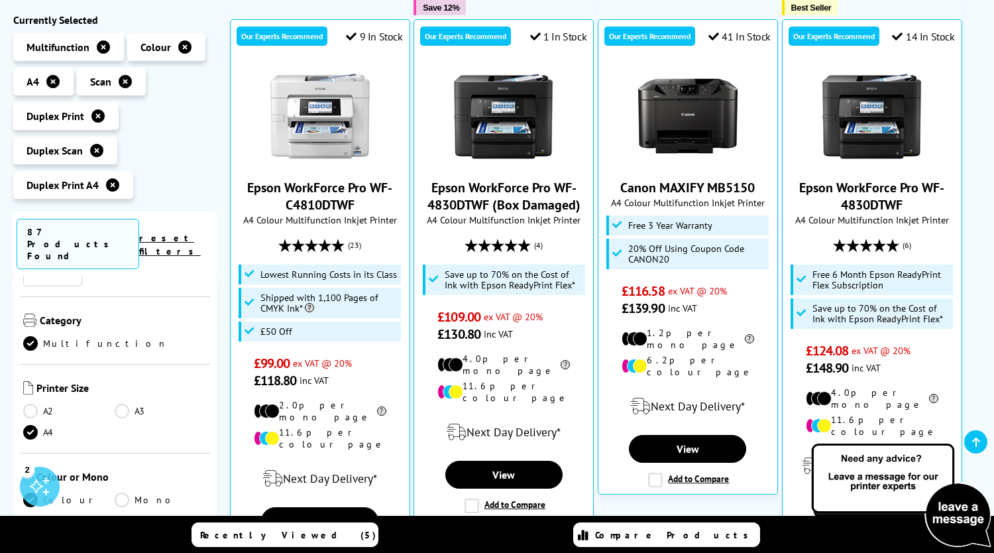
scroll to position [265, 0]
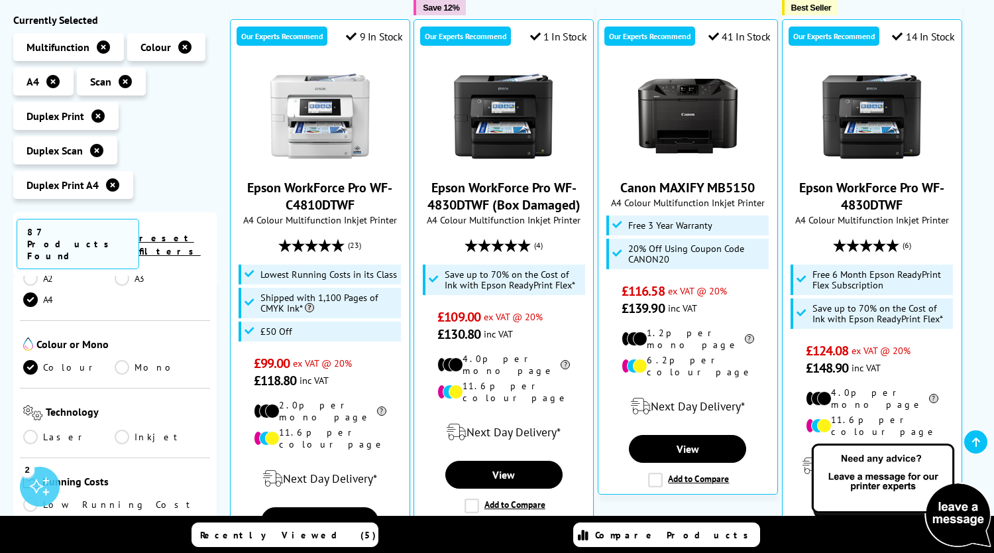
click at [36, 429] on link "Laser" at bounding box center [68, 436] width 91 height 15
